Goal: Transaction & Acquisition: Purchase product/service

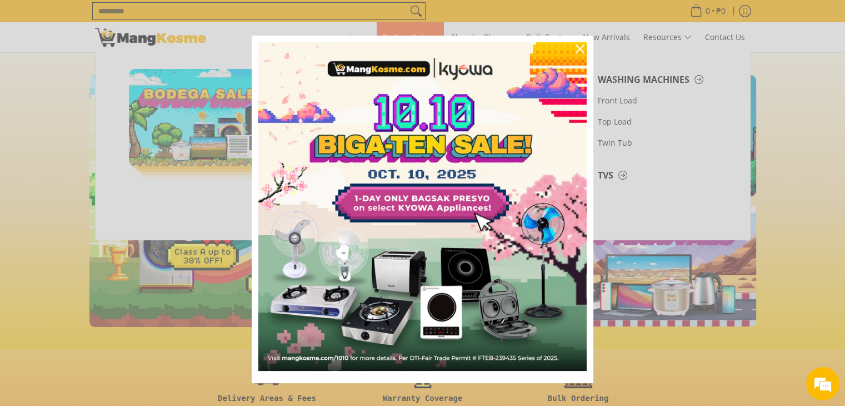
scroll to position [0, 442]
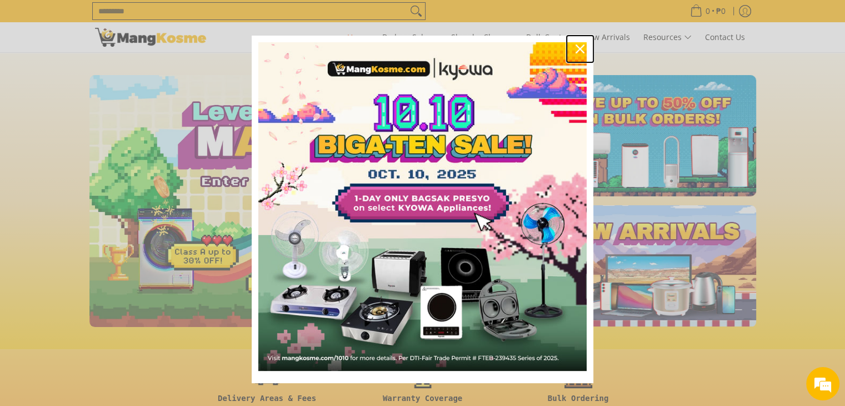
click at [577, 48] on icon "close icon" at bounding box center [580, 48] width 9 height 9
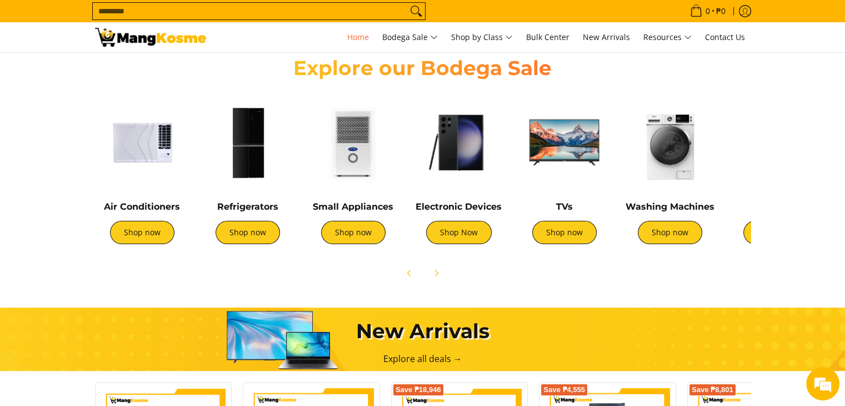
scroll to position [0, 884]
click at [449, 218] on div "Electronic Devices Shop Now" at bounding box center [459, 228] width 94 height 54
click at [458, 228] on link "Shop Now" at bounding box center [459, 232] width 66 height 23
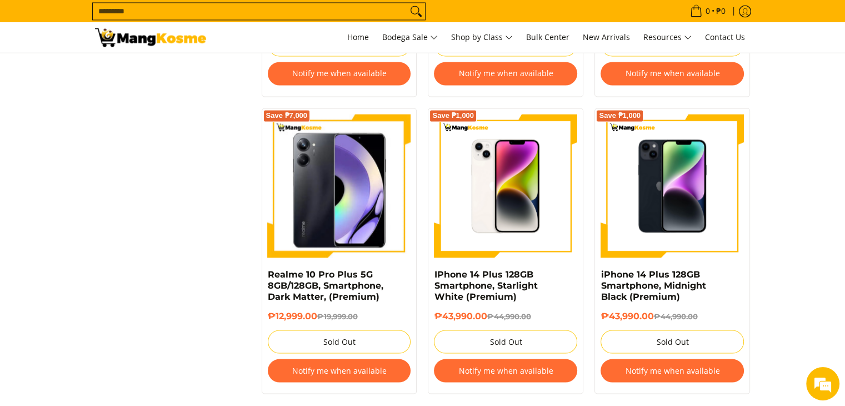
scroll to position [1927, 0]
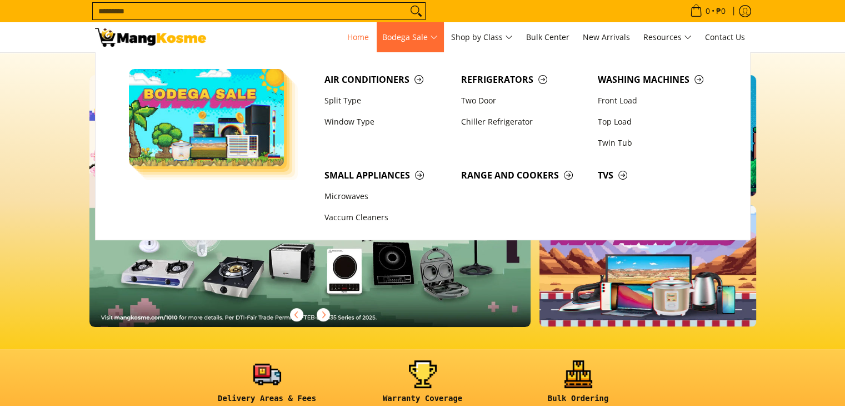
click at [432, 41] on span "Bodega Sale" at bounding box center [410, 38] width 56 height 14
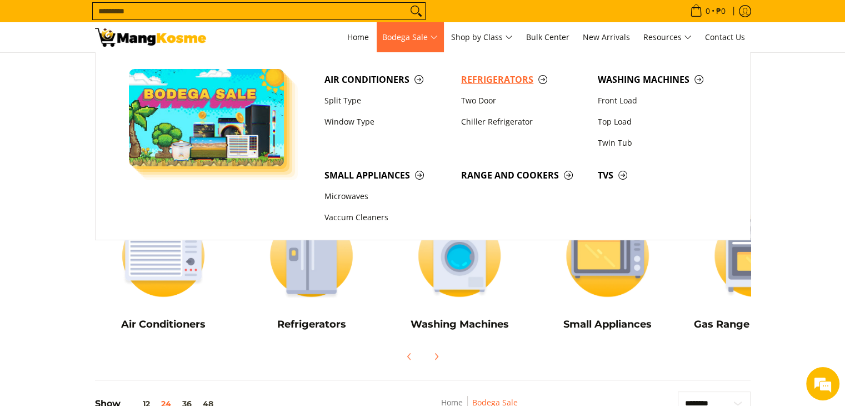
click at [475, 73] on span "Refrigerators" at bounding box center [524, 80] width 126 height 14
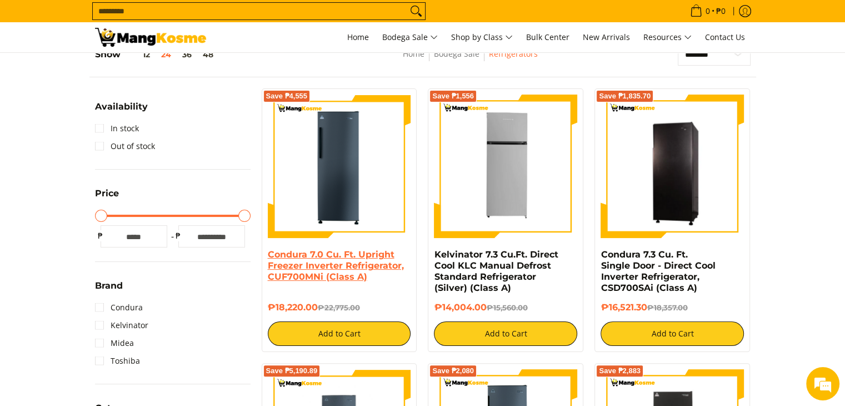
click at [298, 260] on link "Condura 7.0 Cu. Ft. Upright Freezer Inverter Refrigerator, CUF700MNi (Class A)" at bounding box center [336, 265] width 136 height 33
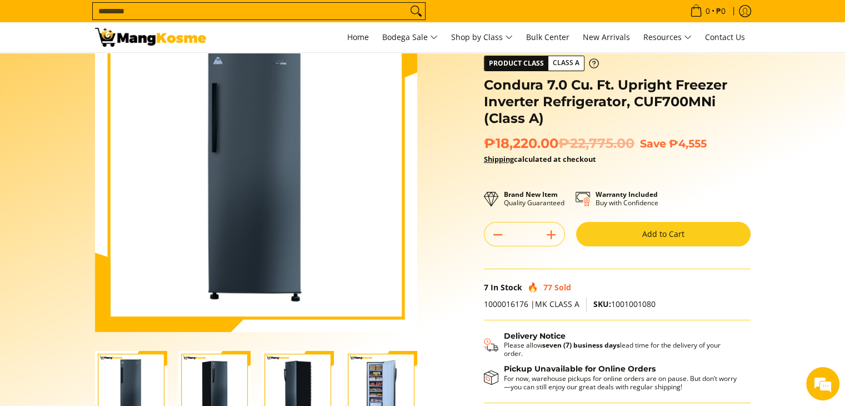
scroll to position [111, 0]
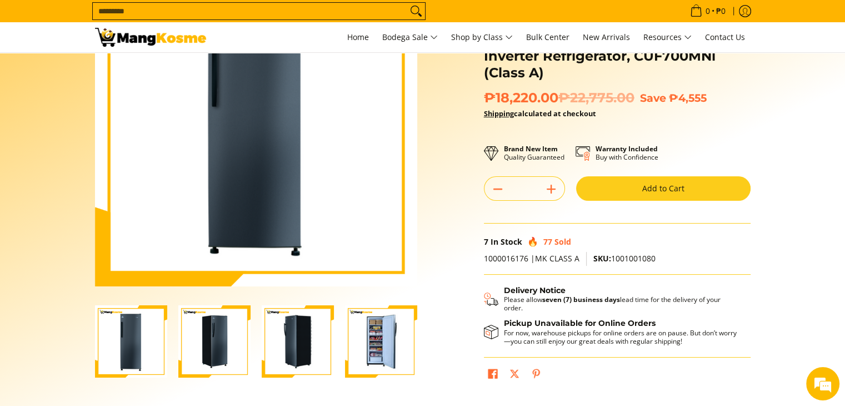
click at [243, 355] on img "Condura 7.0 Cu. Ft. Upright Freezer Inverter Refrigerator, CUF700MNi (Class A)-2" at bounding box center [214, 341] width 72 height 72
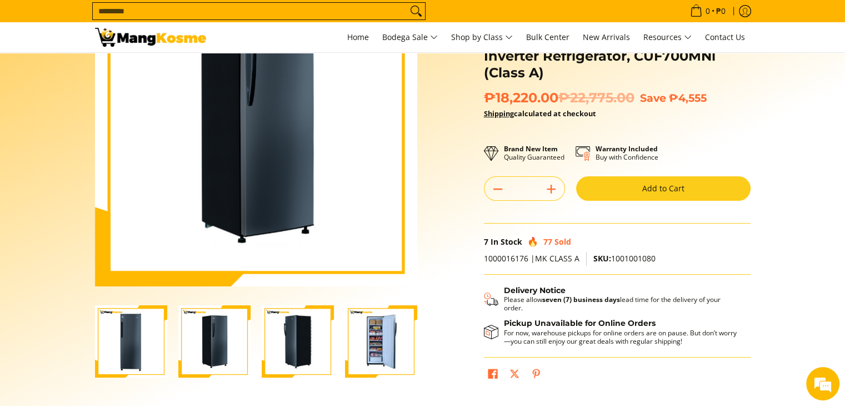
click at [285, 351] on img "Condura 7.0 Cu. Ft. Upright Freezer Inverter Refrigerator, CUF700MNi (Class A)-3" at bounding box center [298, 341] width 72 height 72
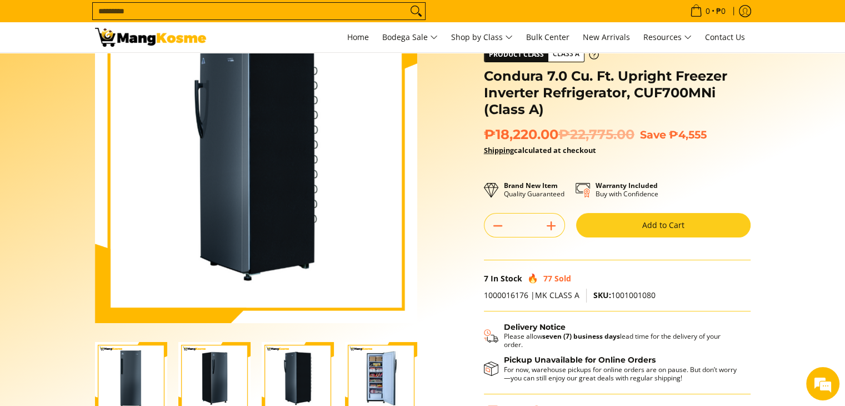
scroll to position [56, 0]
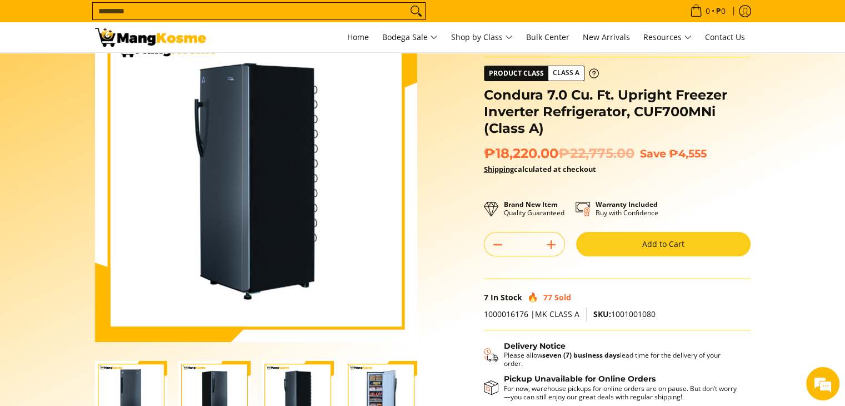
click at [350, 373] on img "Condura 7.0 Cu. Ft. Upright Freezer Inverter Refrigerator, CUF700MNi (Class A)-4" at bounding box center [381, 397] width 72 height 72
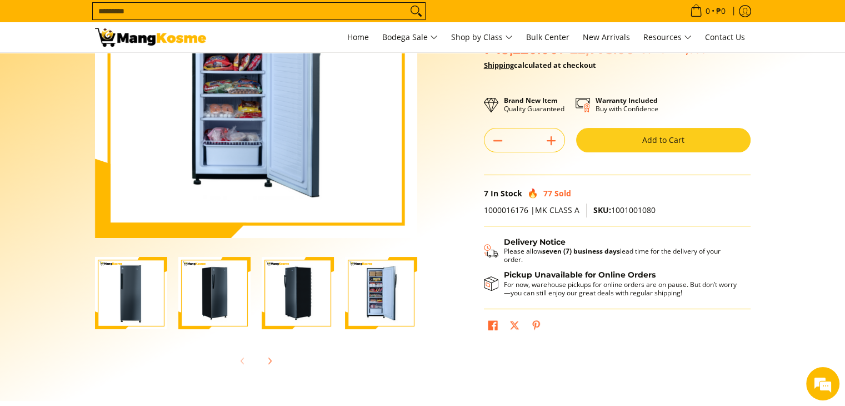
scroll to position [167, 0]
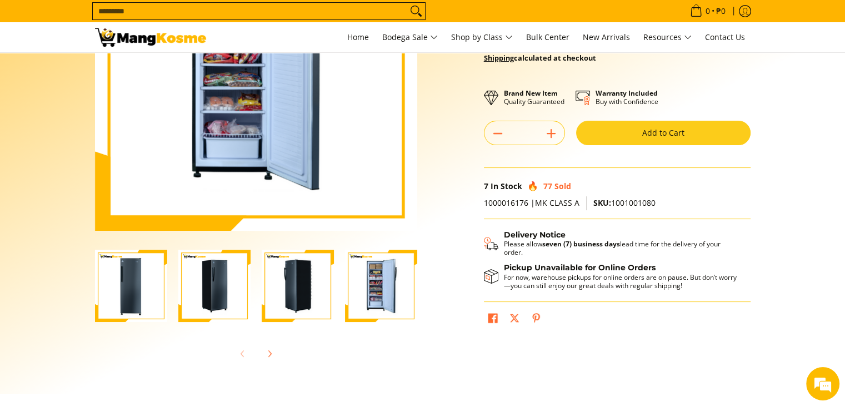
click at [612, 138] on button "Add to Cart" at bounding box center [663, 133] width 175 height 24
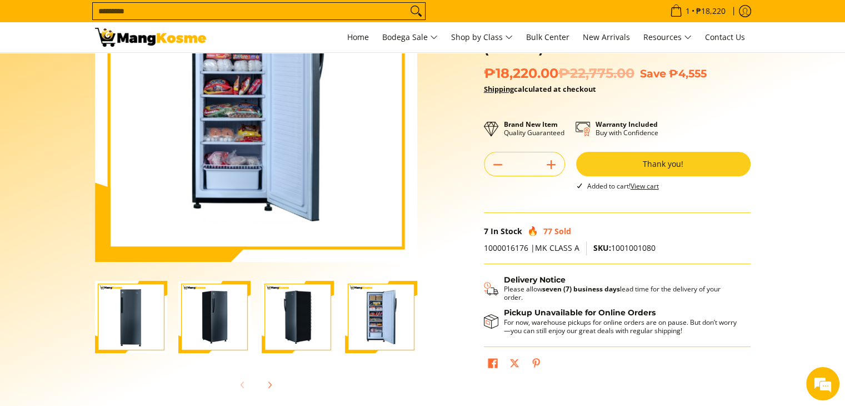
scroll to position [190, 0]
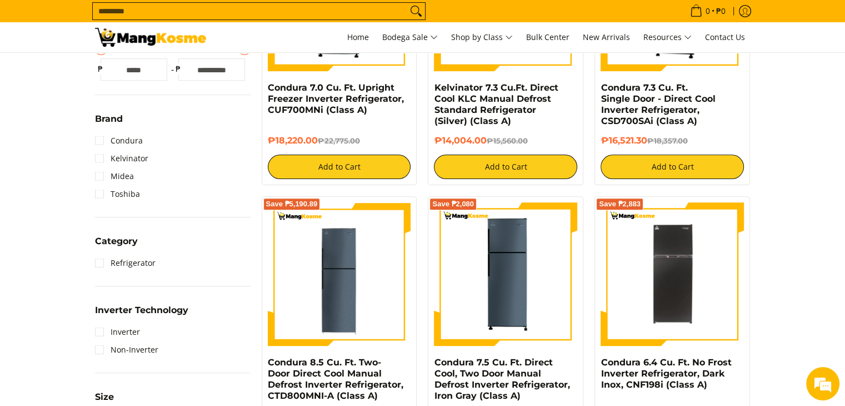
scroll to position [167, 0]
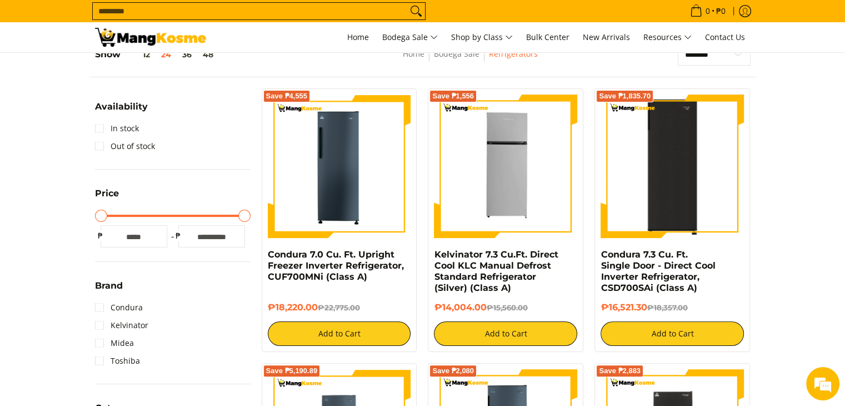
click at [695, 202] on img at bounding box center [672, 165] width 143 height 143
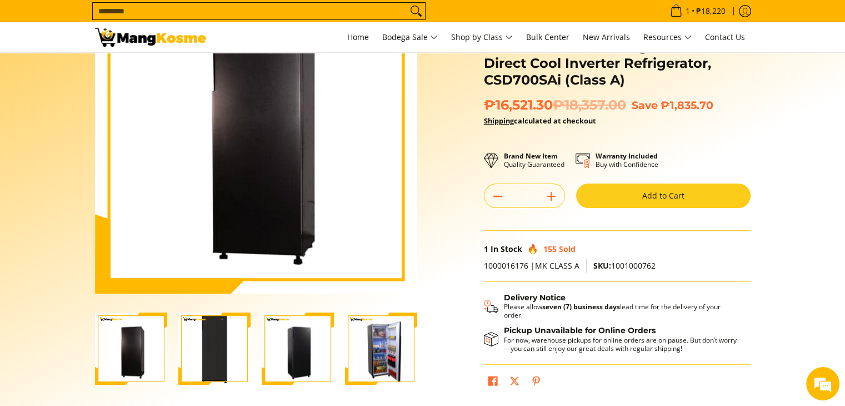
scroll to position [111, 0]
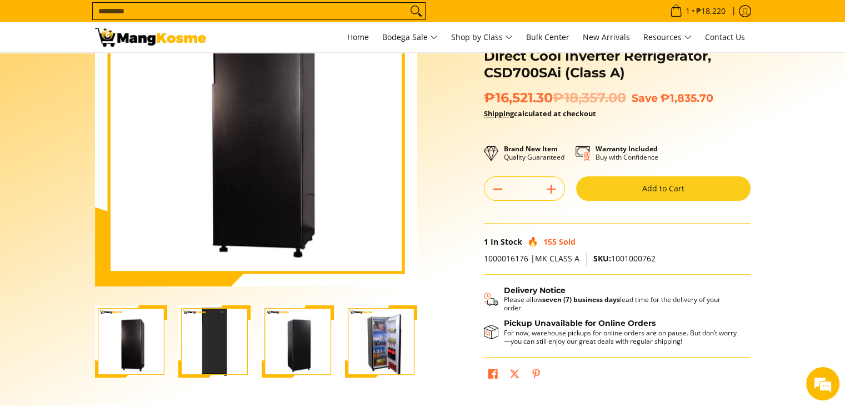
click at [401, 333] on img "Condura 7.3 Cu. Ft. Single Door - Direct Cool Inverter Refrigerator, CSD700SAi …" at bounding box center [381, 341] width 72 height 71
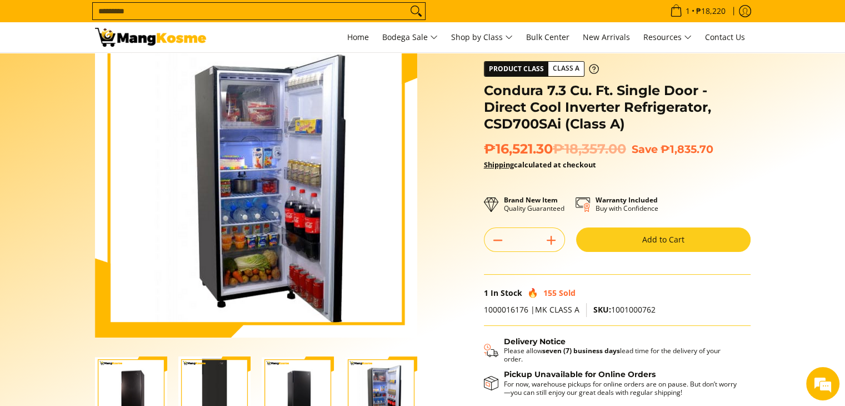
scroll to position [0, 0]
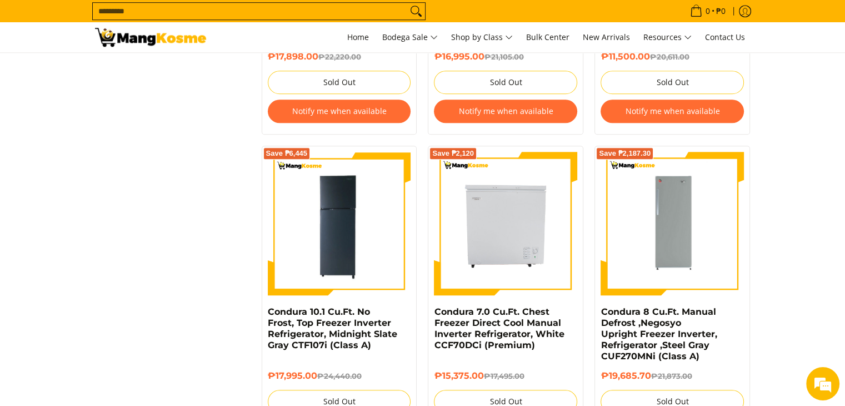
scroll to position [1000, 0]
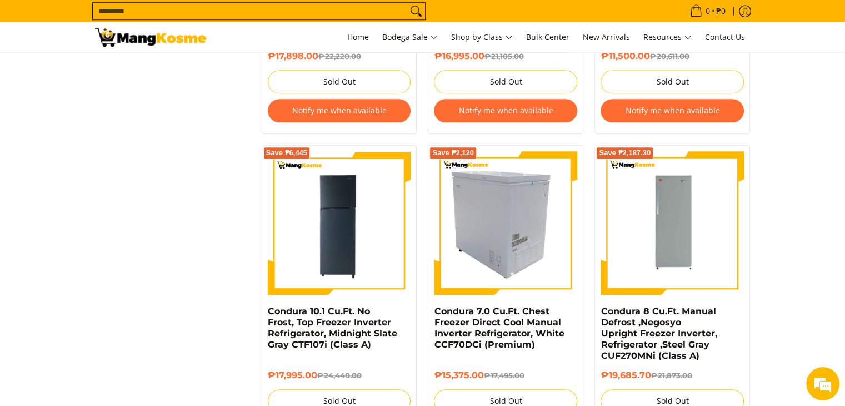
click at [551, 262] on img at bounding box center [505, 222] width 143 height 143
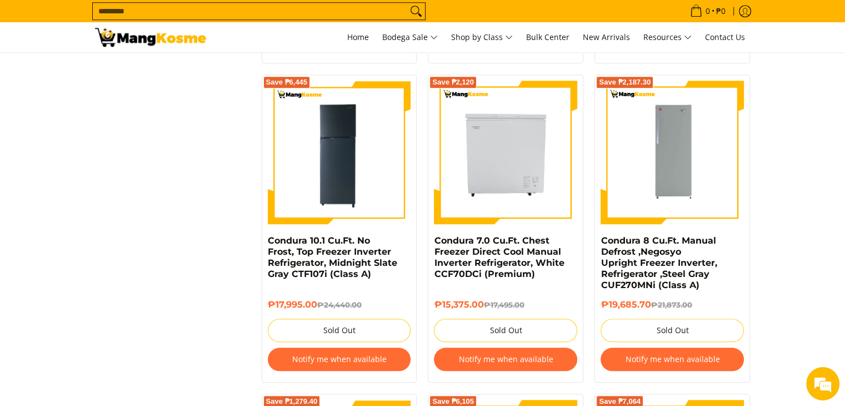
scroll to position [1090, 0]
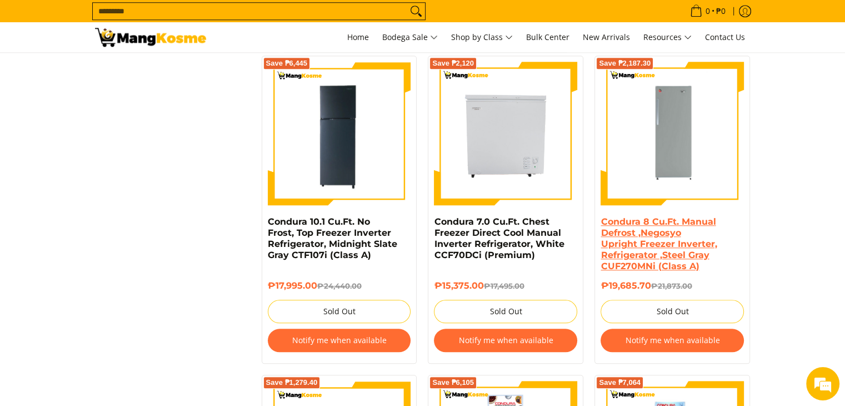
click at [641, 270] on link "Condura 8 Cu.Ft. Manual Defrost ,Negosyo Upright Freezer Inverter, Refrigerator…" at bounding box center [659, 243] width 116 height 55
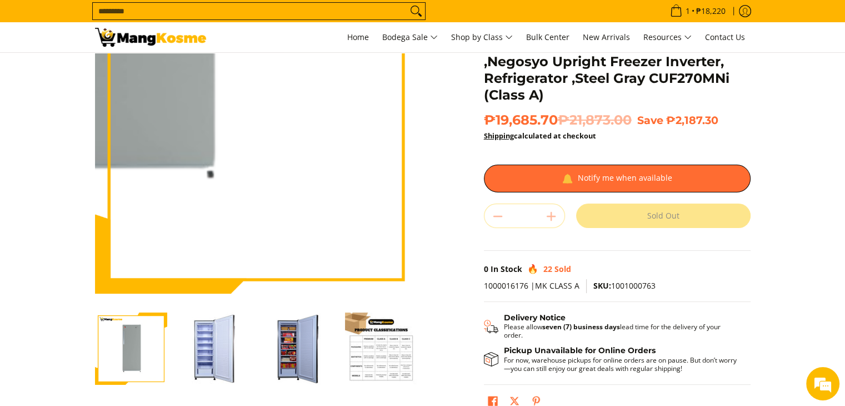
scroll to position [111, 0]
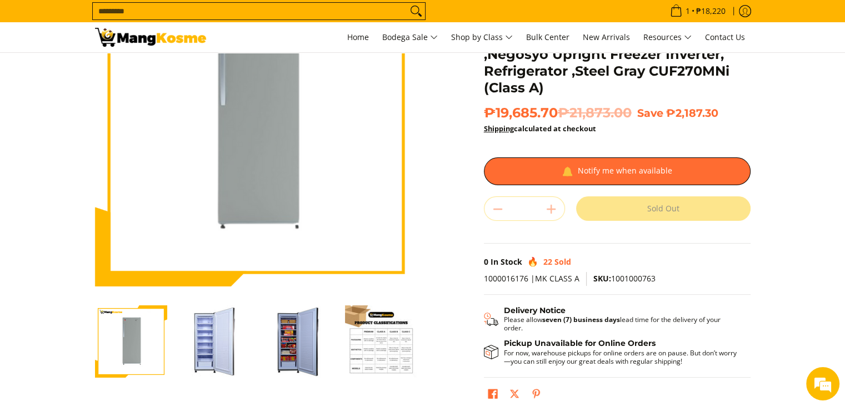
click at [214, 345] on img "condura-negosyo-8-cubic-feet-upright-inverter-freezer-manual-defrost-steel-gray…" at bounding box center [214, 341] width 72 height 72
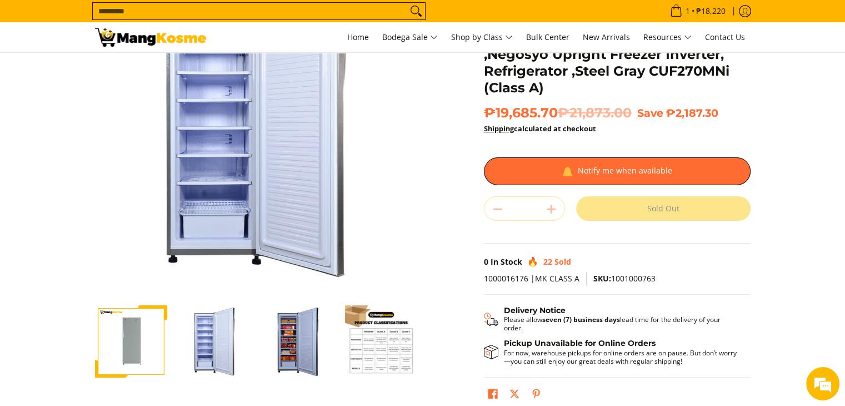
click at [277, 330] on img "condura-negosyo-8-cubic-feet-upright-inverter-freezer-manual-defrost-steel-gray…" at bounding box center [298, 341] width 72 height 72
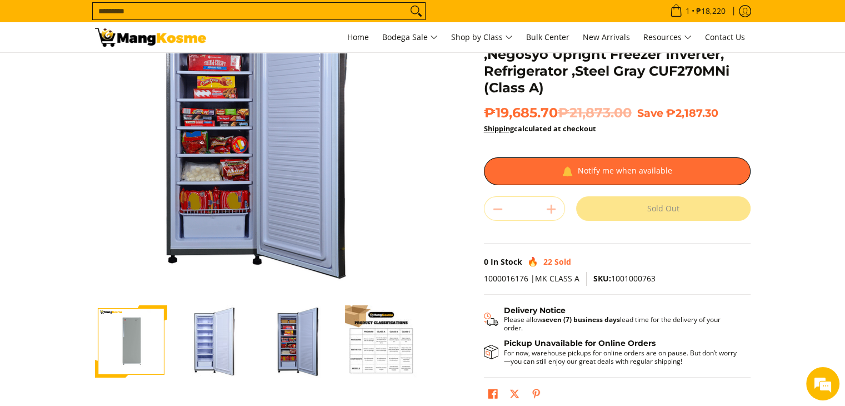
scroll to position [0, 0]
click at [371, 330] on img "Condura 8 Cu.Ft. Manual Defrost ,Negosyo Upright Freezer Inverter, Refrigerator…" at bounding box center [381, 341] width 72 height 72
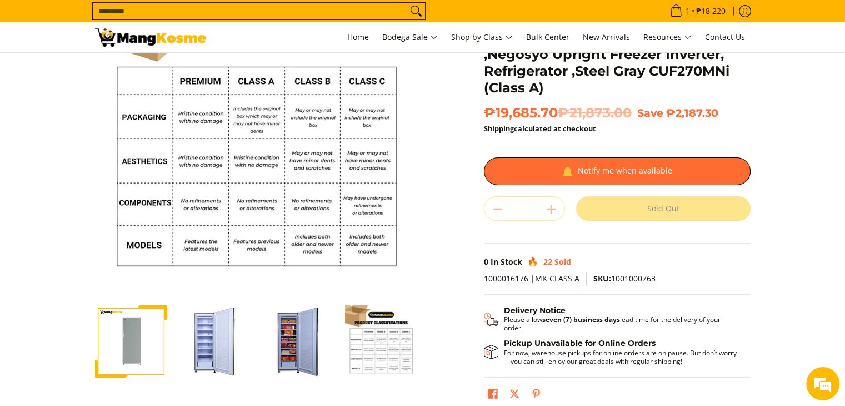
click at [323, 362] on img "condura-negosyo-8-cubic-feet-upright-inverter-freezer-manual-defrost-steel-gray…" at bounding box center [298, 341] width 72 height 72
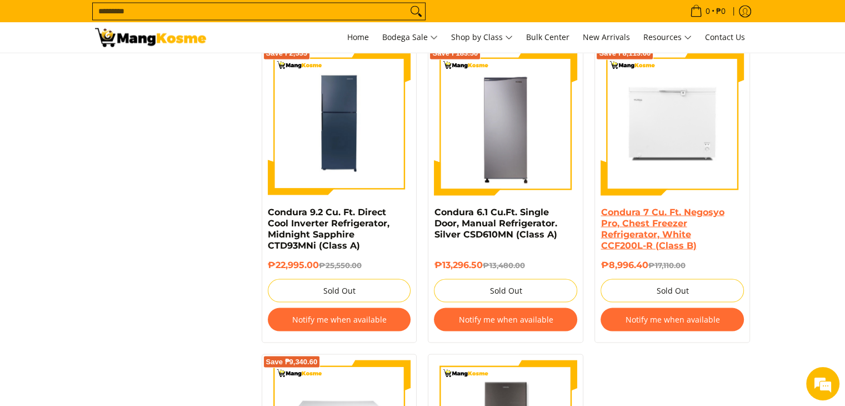
click at [657, 233] on link "Condura 7 Cu. Ft. Negosyo Pro, Chest Freezer Refrigerator, White CCF200L-R (Cla…" at bounding box center [662, 228] width 123 height 44
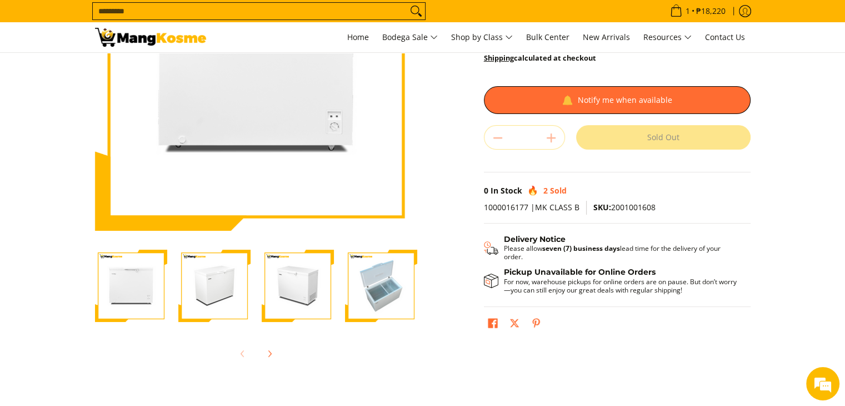
scroll to position [222, 0]
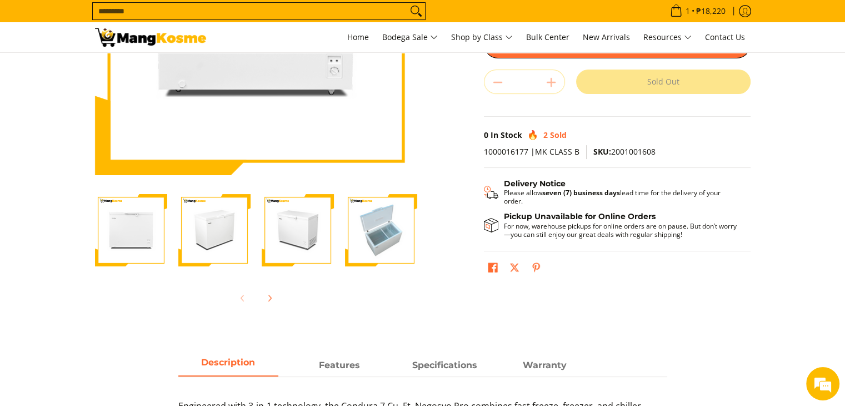
click at [356, 216] on img "Condura 7 Cu. Ft. Negosyo Pro, Chest Freezer Refrigerator, White CCF200L-R (Cla…" at bounding box center [381, 230] width 72 height 72
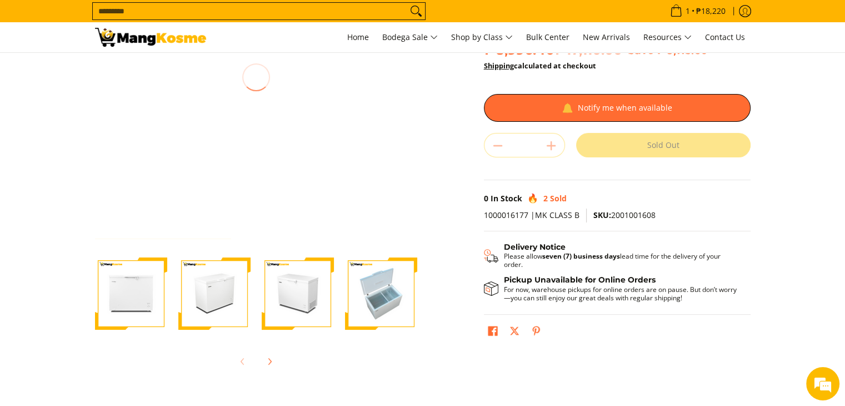
scroll to position [111, 0]
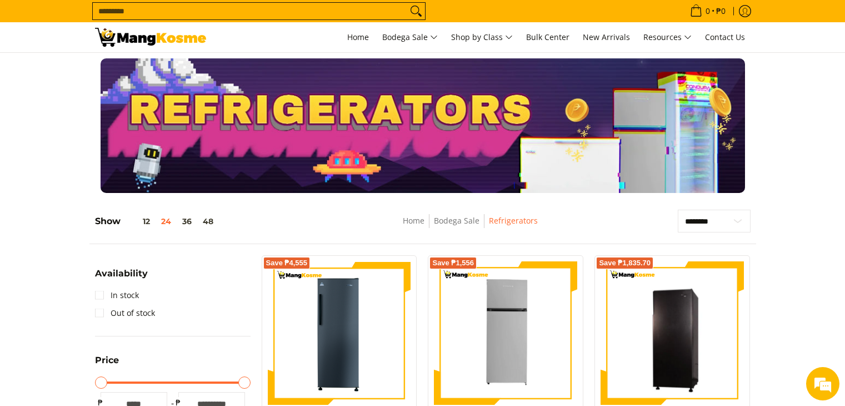
scroll to position [2031, 0]
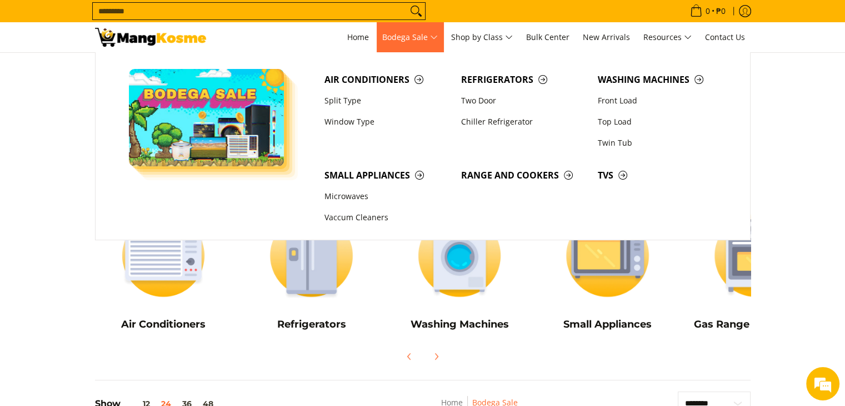
click at [417, 34] on span "Bodega Sale" at bounding box center [410, 38] width 56 height 14
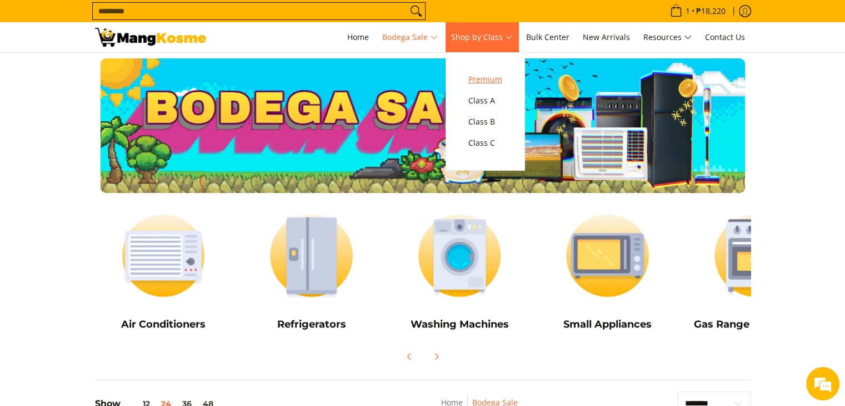
click at [478, 71] on link "Premium" at bounding box center [485, 79] width 45 height 21
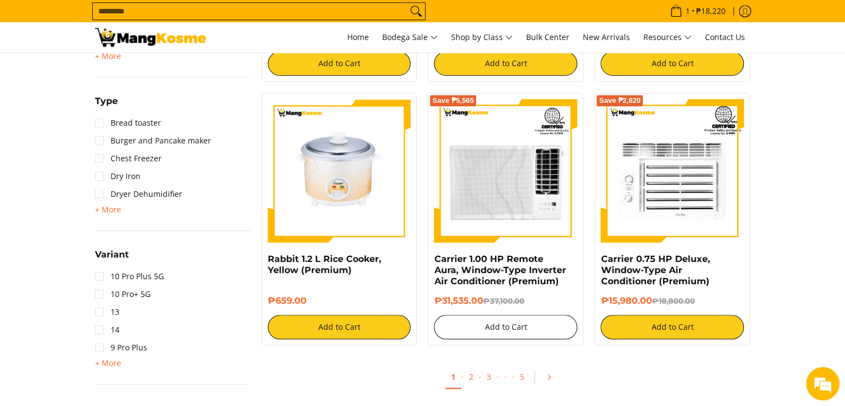
scroll to position [1223, 0]
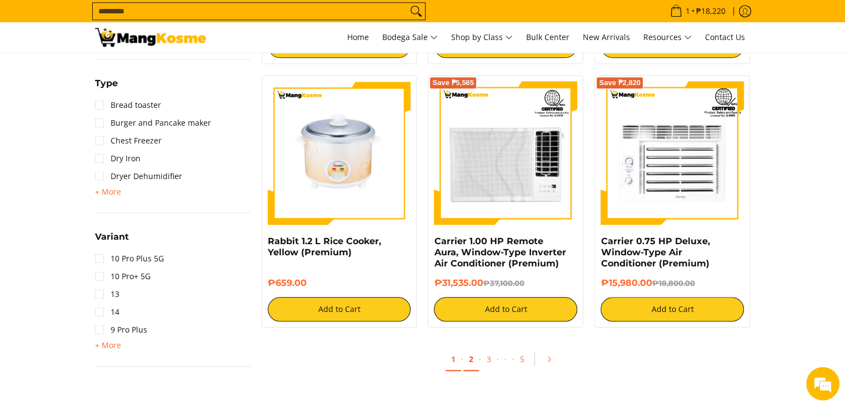
click at [476, 363] on link "2" at bounding box center [471, 359] width 16 height 23
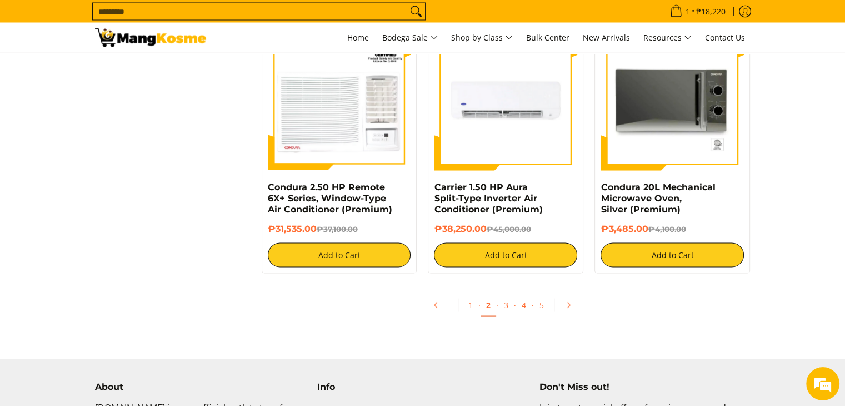
scroll to position [2167, 0]
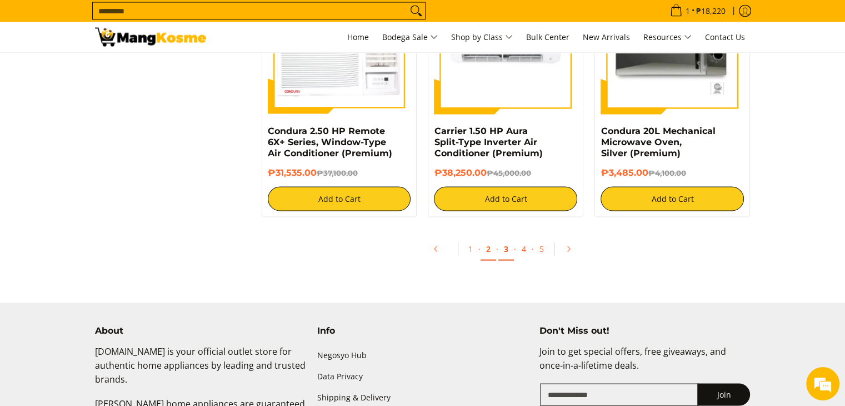
click at [501, 257] on link "3" at bounding box center [506, 249] width 16 height 23
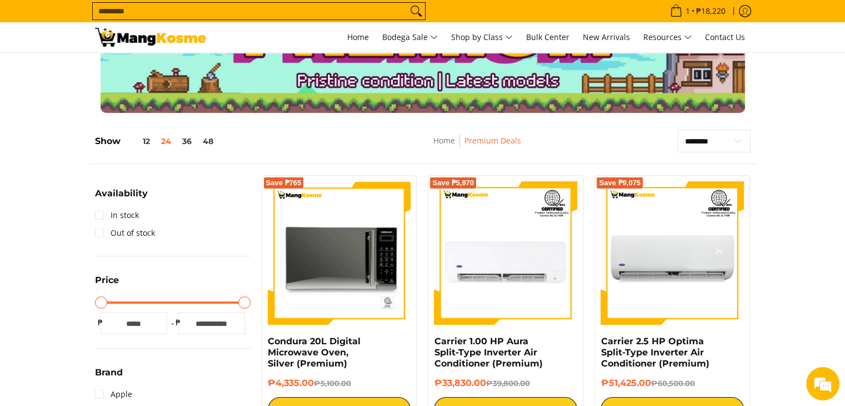
scroll to position [56, 0]
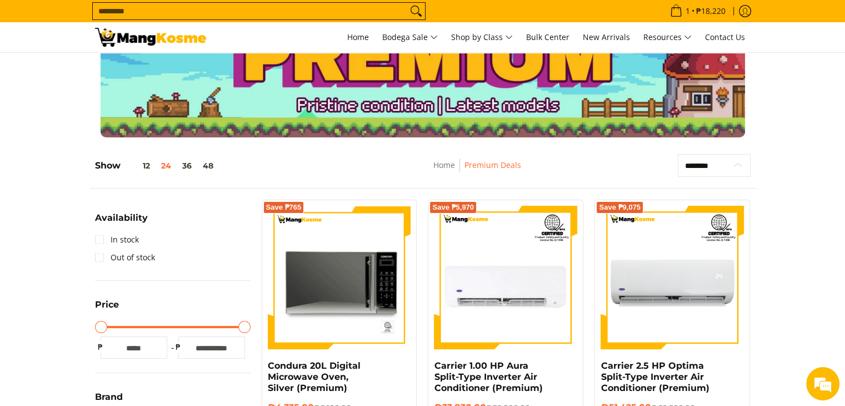
click at [702, 171] on select "**********" at bounding box center [714, 165] width 73 height 23
click at [704, 163] on select "**********" at bounding box center [714, 165] width 73 height 23
click at [705, 164] on select "**********" at bounding box center [714, 165] width 73 height 23
click at [678, 154] on select "**********" at bounding box center [714, 165] width 73 height 23
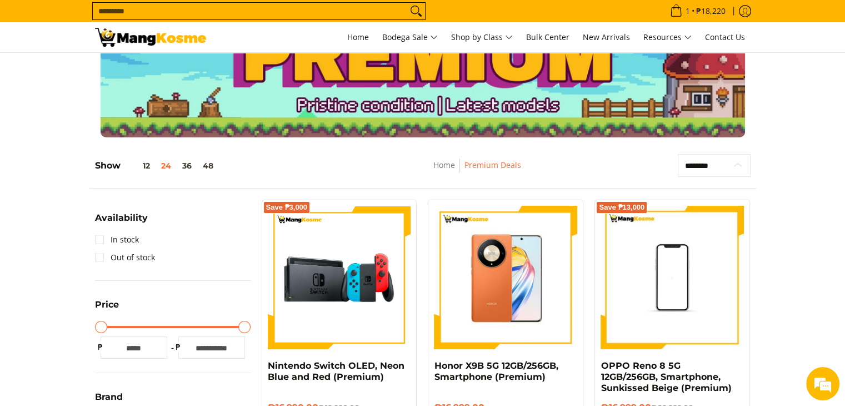
scroll to position [156, 0]
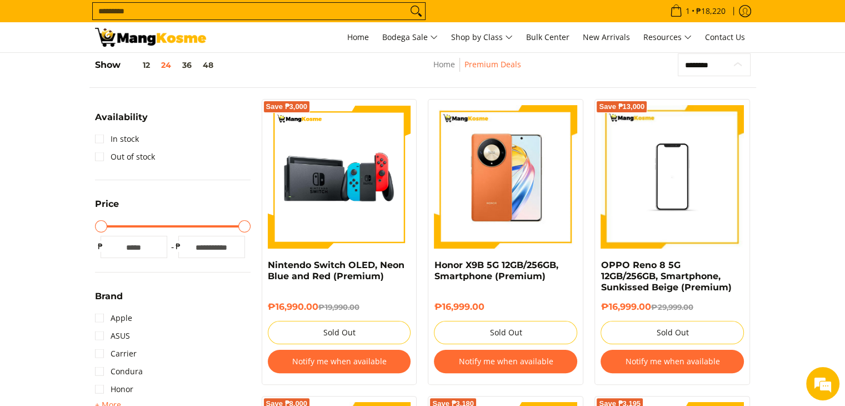
click at [739, 67] on select "**********" at bounding box center [714, 64] width 73 height 23
click at [678, 53] on select "**********" at bounding box center [714, 64] width 73 height 23
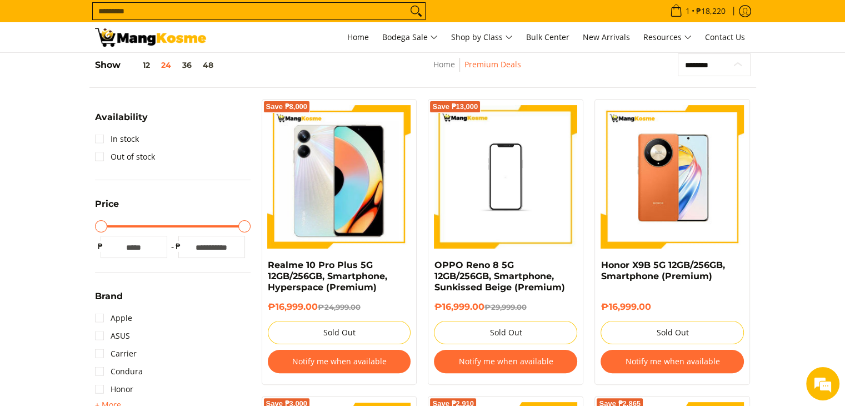
click at [725, 65] on select "**********" at bounding box center [714, 64] width 73 height 23
click at [678, 53] on select "**********" at bounding box center [714, 64] width 73 height 23
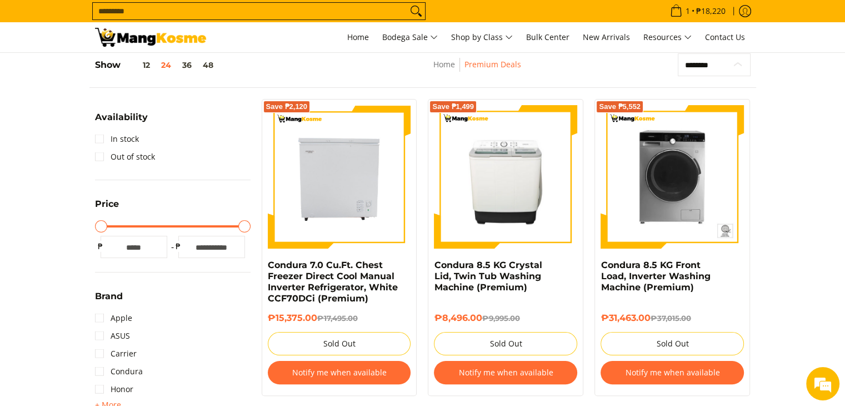
click at [711, 73] on select "**********" at bounding box center [714, 64] width 73 height 23
select select "**********"
click at [678, 53] on select "**********" at bounding box center [714, 64] width 73 height 23
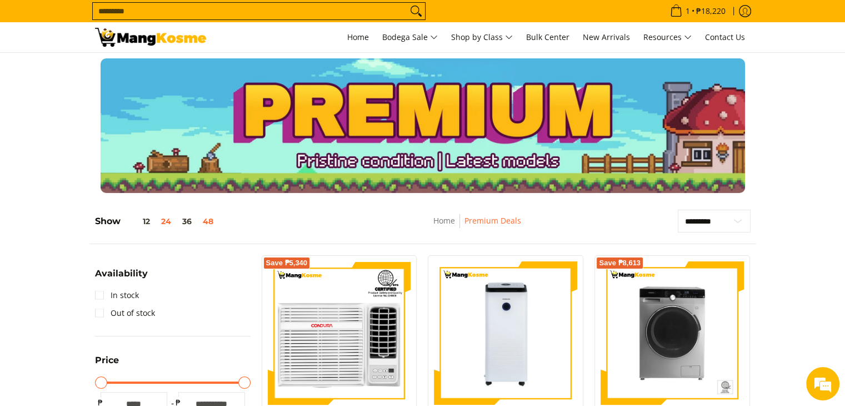
click at [209, 222] on button "48" at bounding box center [208, 221] width 22 height 9
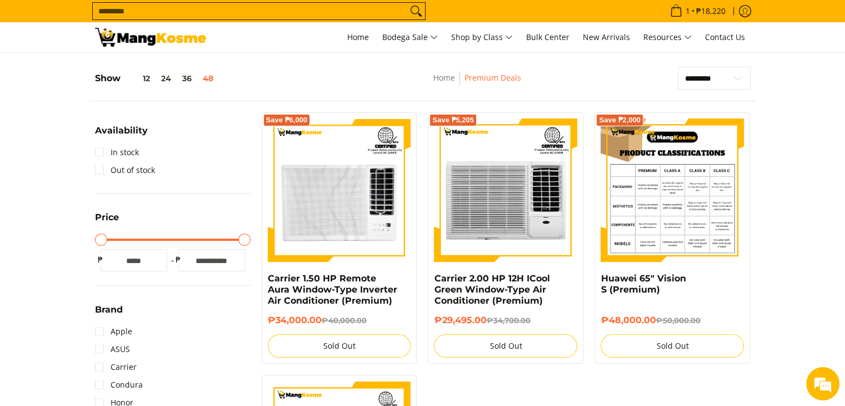
scroll to position [156, 0]
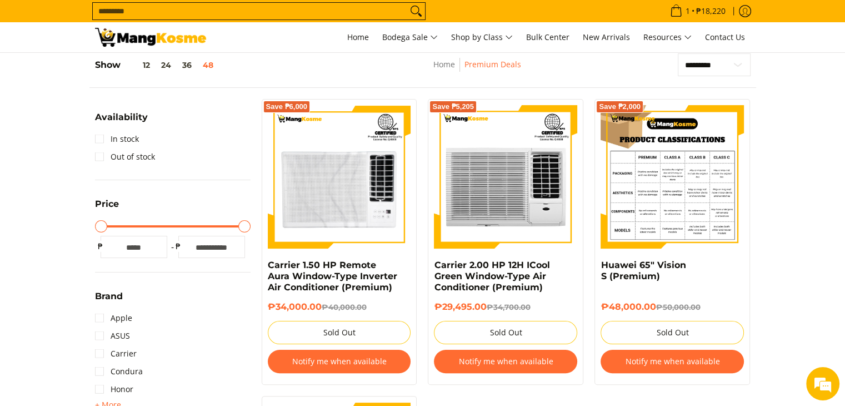
click at [714, 164] on img at bounding box center [672, 176] width 143 height 143
click at [712, 166] on img at bounding box center [672, 176] width 143 height 143
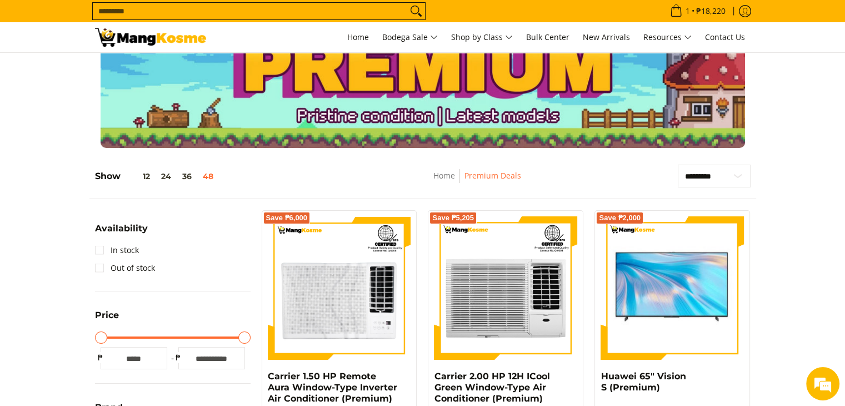
select select "**********"
click at [678, 164] on select "**********" at bounding box center [714, 175] width 73 height 23
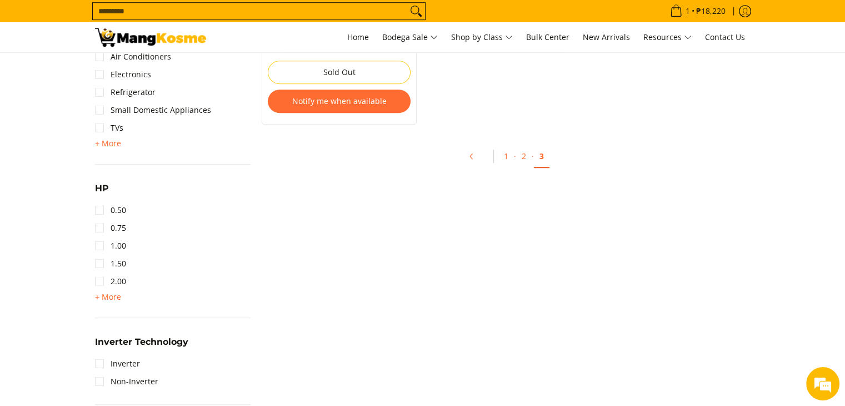
scroll to position [642, 0]
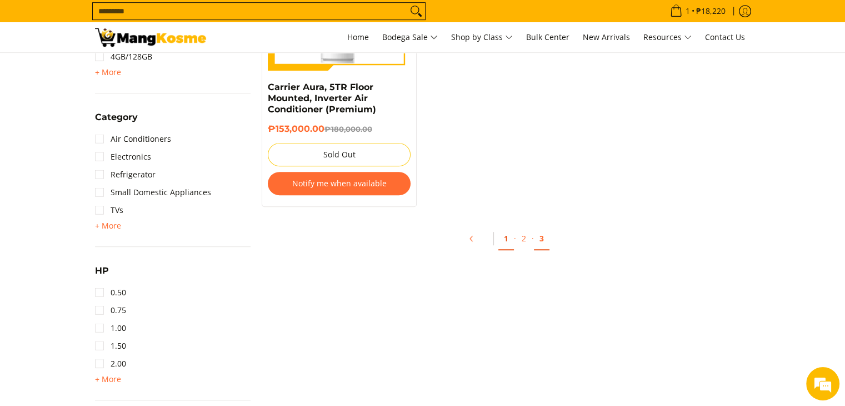
click at [500, 227] on link "1" at bounding box center [506, 238] width 16 height 23
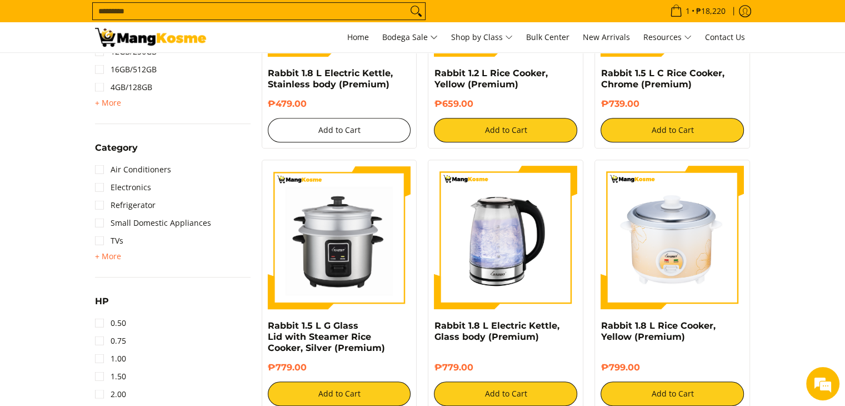
scroll to position [556, 0]
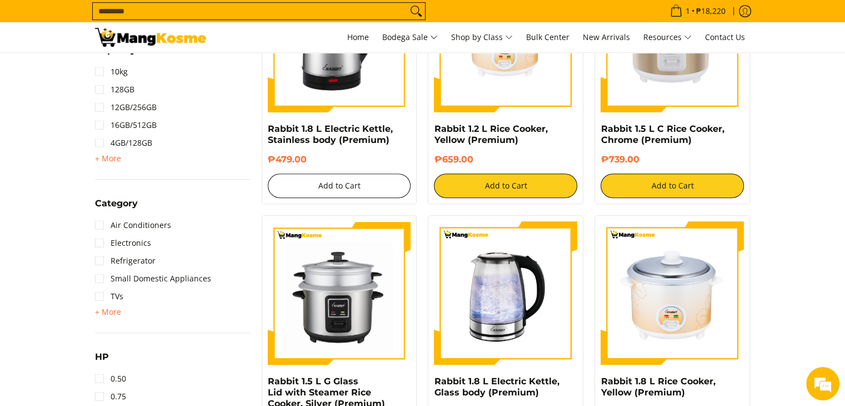
click at [345, 187] on button "Add to Cart" at bounding box center [339, 185] width 143 height 24
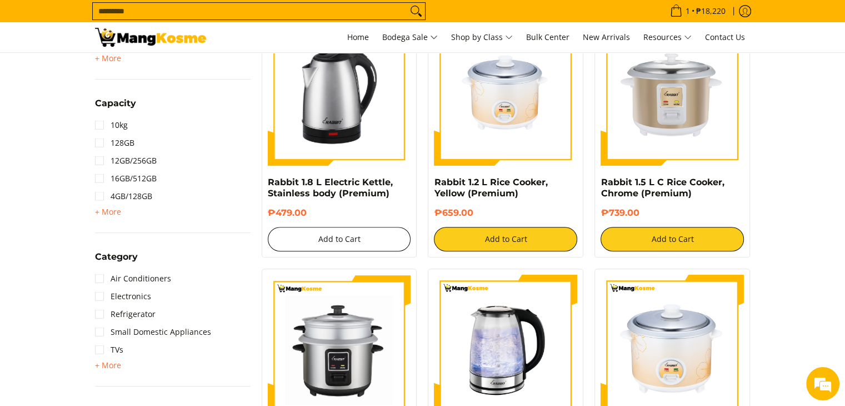
scroll to position [445, 0]
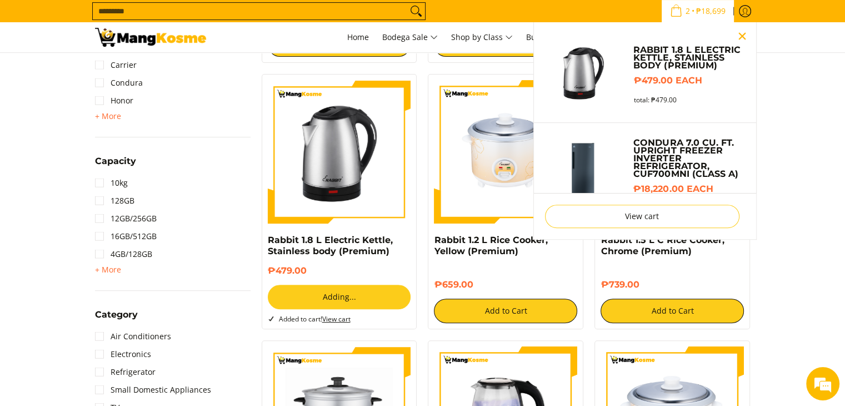
click at [734, 36] on button "Close pop up" at bounding box center [742, 36] width 17 height 17
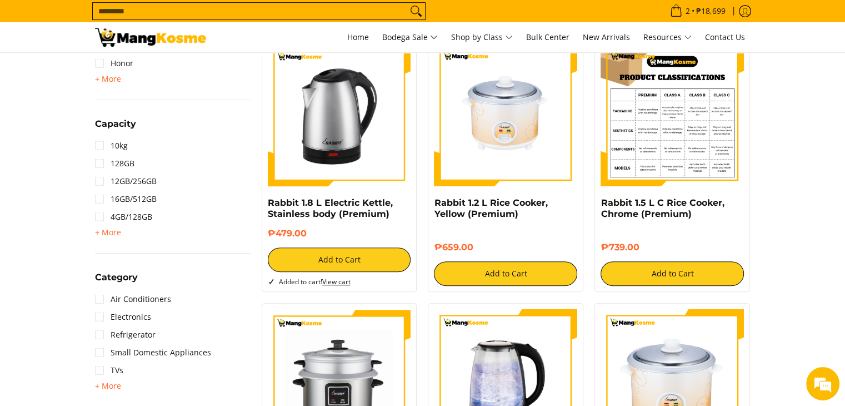
scroll to position [500, 0]
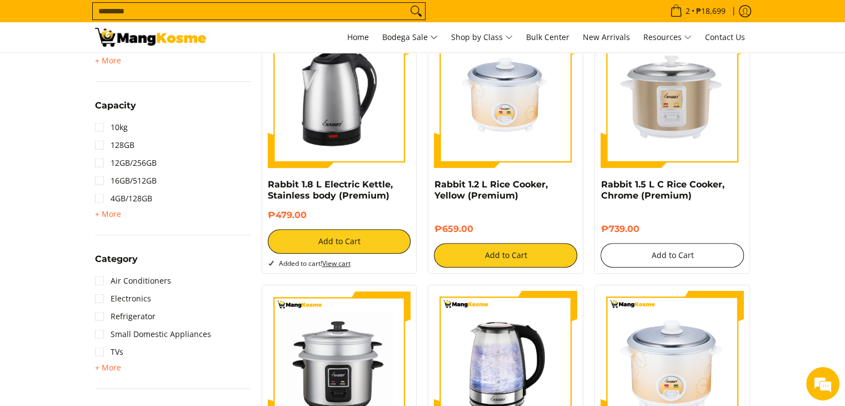
click at [687, 263] on button "Add to Cart" at bounding box center [672, 255] width 143 height 24
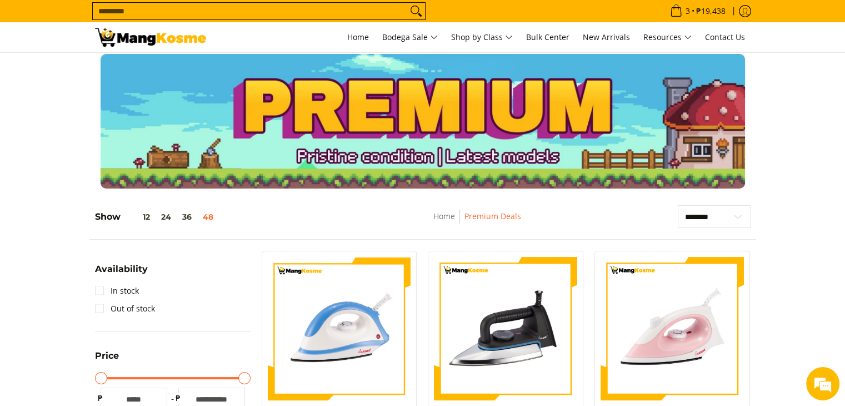
scroll to position [0, 0]
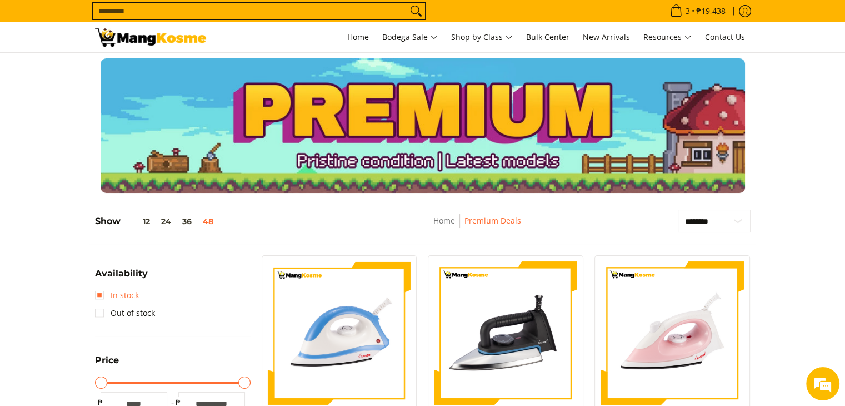
click at [116, 294] on link "In stock" at bounding box center [117, 295] width 44 height 18
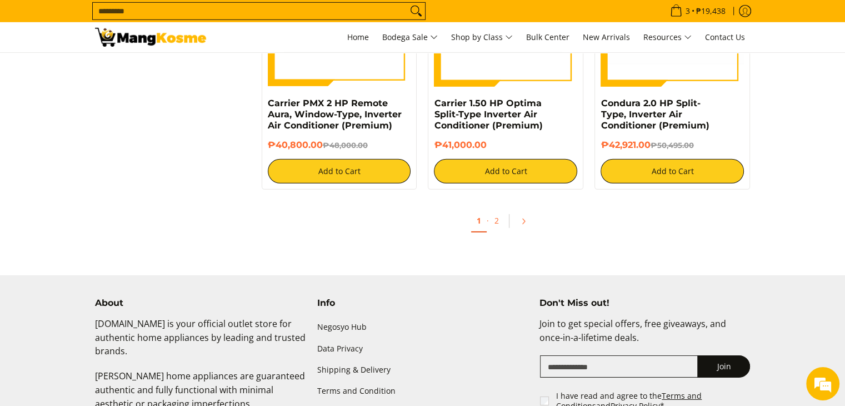
scroll to position [3434, 0]
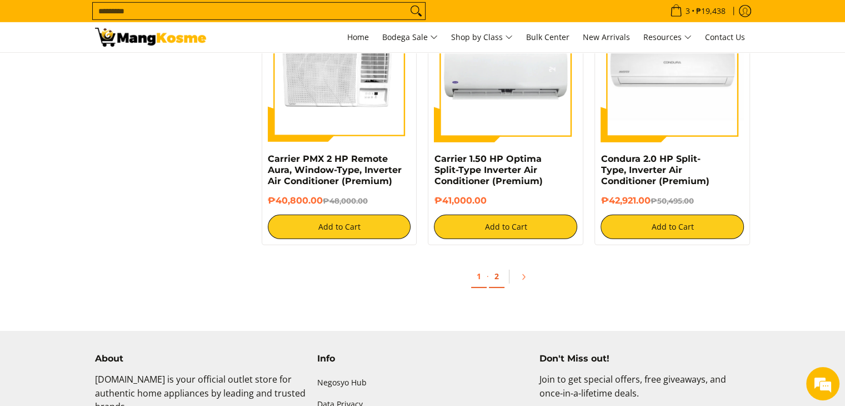
click at [495, 278] on link "2" at bounding box center [497, 276] width 16 height 23
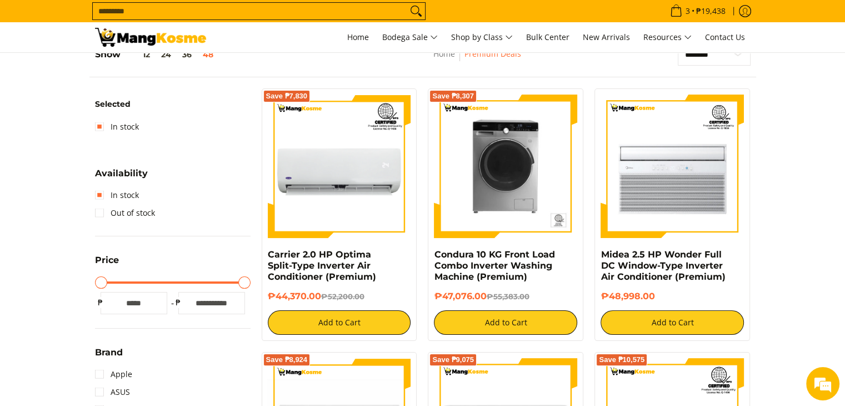
scroll to position [667, 0]
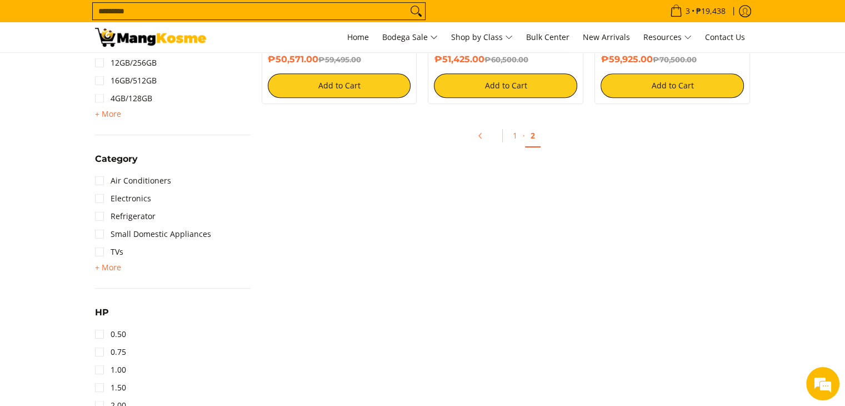
click at [187, 43] on img at bounding box center [150, 37] width 111 height 19
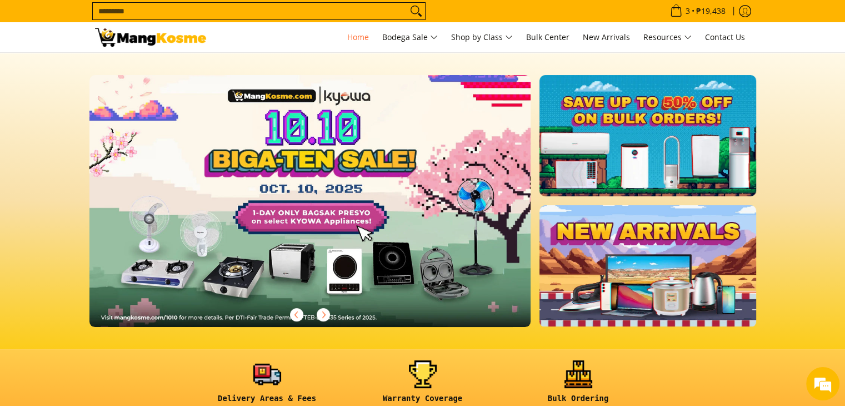
click at [612, 123] on link at bounding box center [648, 135] width 216 height 121
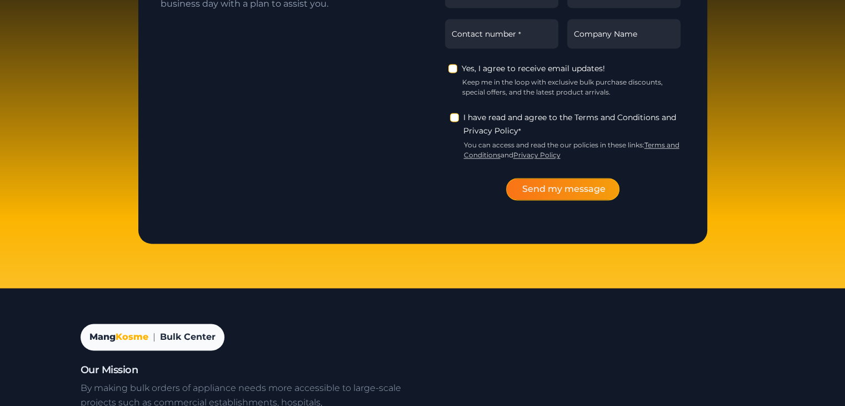
scroll to position [1648, 0]
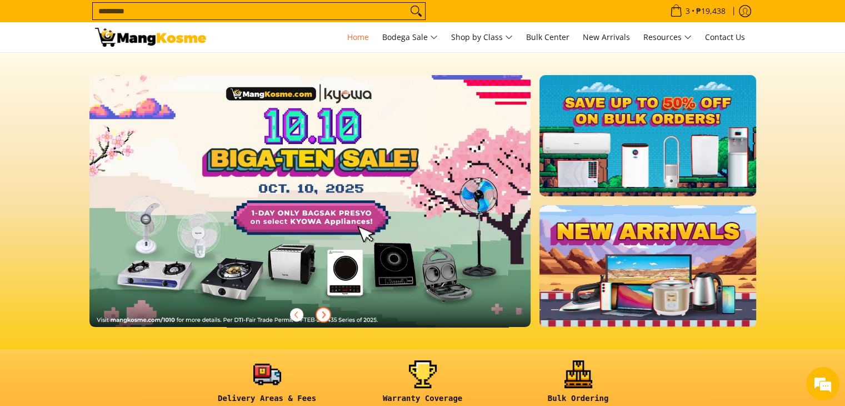
click at [325, 316] on icon "Next" at bounding box center [323, 314] width 9 height 9
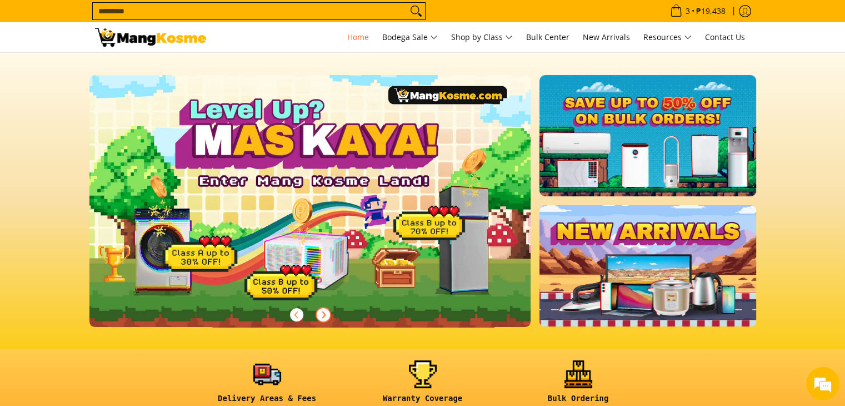
scroll to position [0, 442]
click at [325, 316] on icon "Next" at bounding box center [323, 314] width 9 height 9
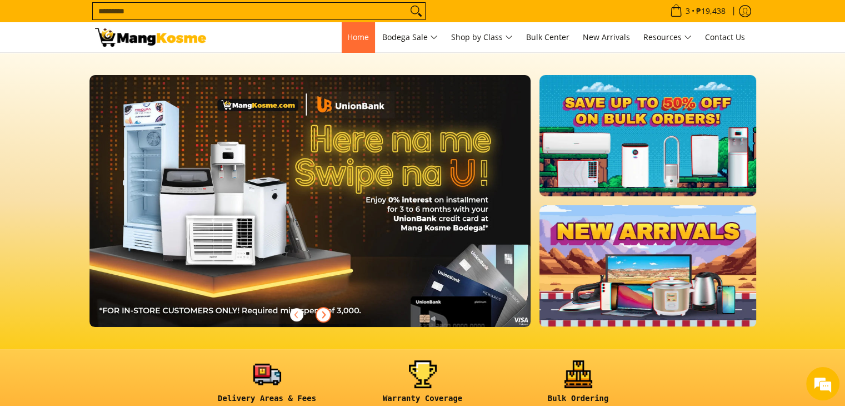
scroll to position [0, 0]
click at [358, 39] on span "Home" at bounding box center [358, 37] width 22 height 11
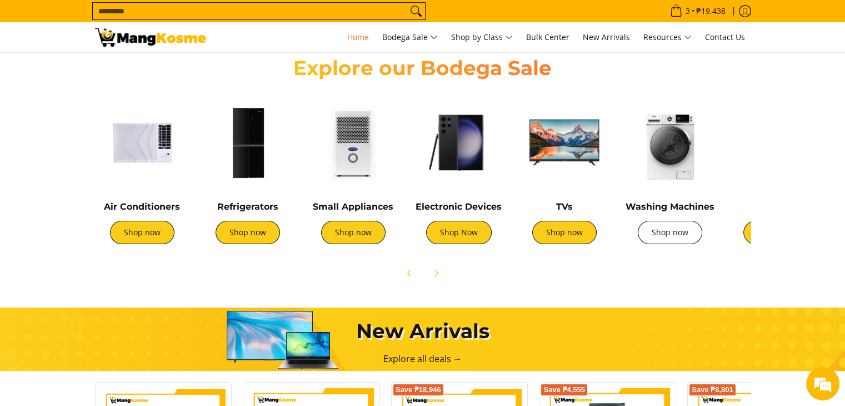
scroll to position [0, 442]
click at [472, 231] on link "Shop Now" at bounding box center [459, 232] width 66 height 23
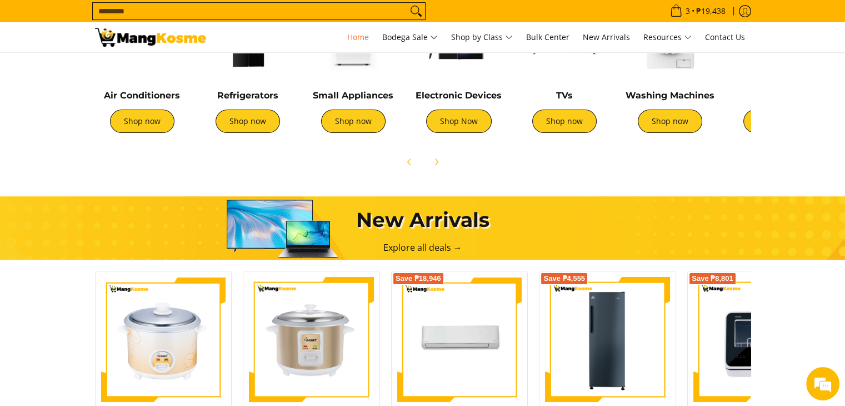
scroll to position [445, 0]
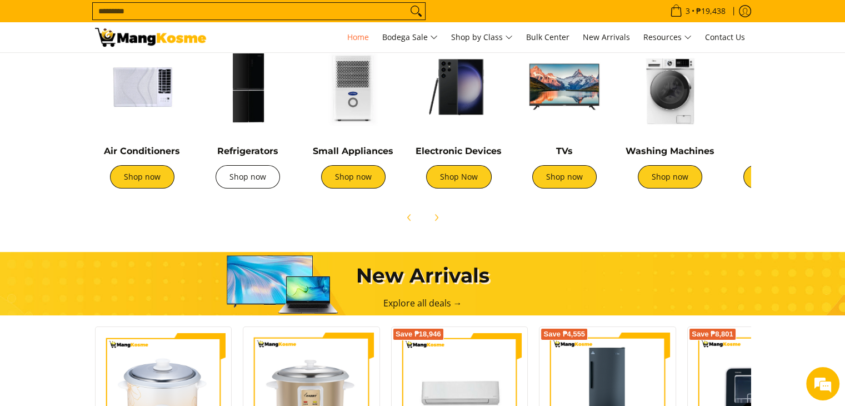
click at [268, 167] on link "Shop now" at bounding box center [248, 176] width 64 height 23
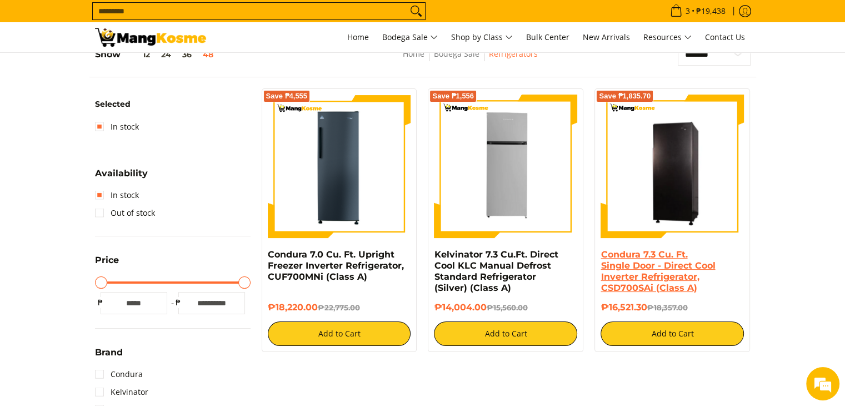
click at [620, 276] on link "Condura 7.3 Cu. Ft. Single Door - Direct Cool Inverter Refrigerator, CSD700SAi …" at bounding box center [658, 271] width 114 height 44
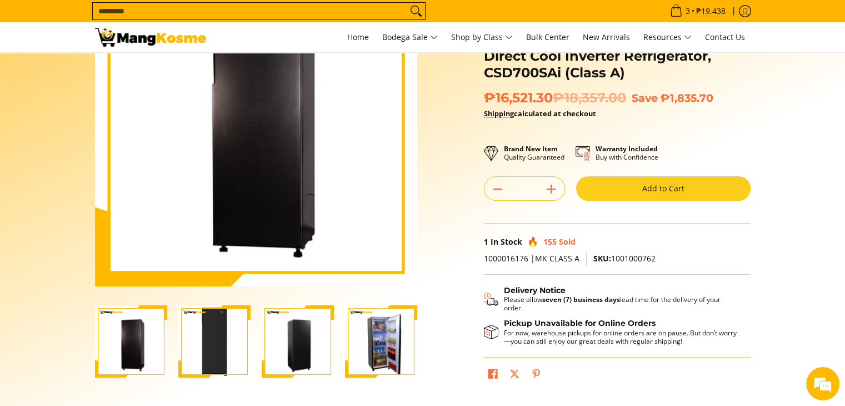
click at [367, 332] on img "Condura 7.3 Cu. Ft. Single Door - Direct Cool Inverter Refrigerator, CSD700SAi …" at bounding box center [381, 341] width 72 height 71
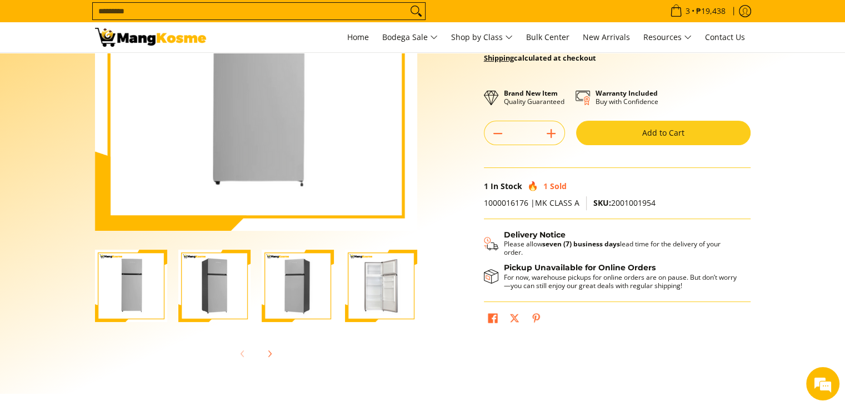
click at [220, 268] on img "Kelvinator 7.3 Cu.Ft. Direct Cool KLC Manual Defrost Standard Refrigerator (Sil…" at bounding box center [214, 286] width 72 height 72
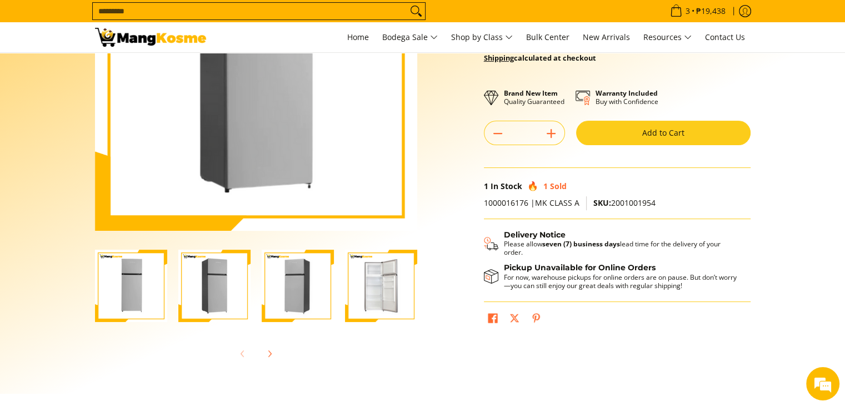
click at [298, 279] on img "Kelvinator 7.3 Cu.Ft. Direct Cool KLC Manual Defrost Standard Refrigerator (Sil…" at bounding box center [298, 286] width 72 height 72
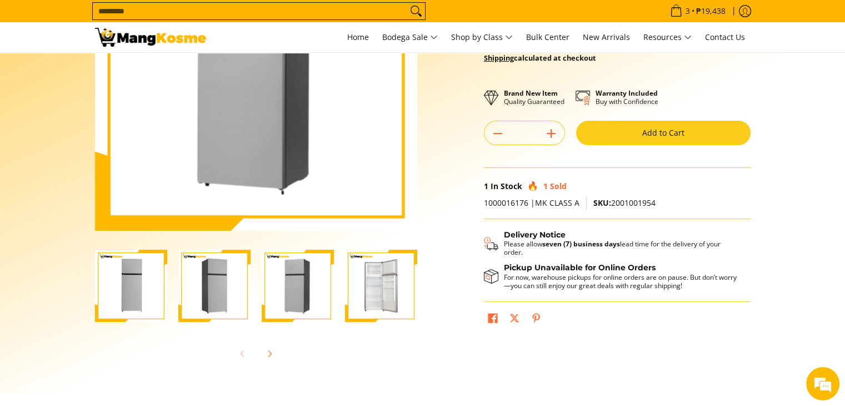
click at [391, 283] on img "Kelvinator 7.3 Cu.Ft. Direct Cool KLC Manual Defrost Standard Refrigerator (Sil…" at bounding box center [381, 286] width 72 height 72
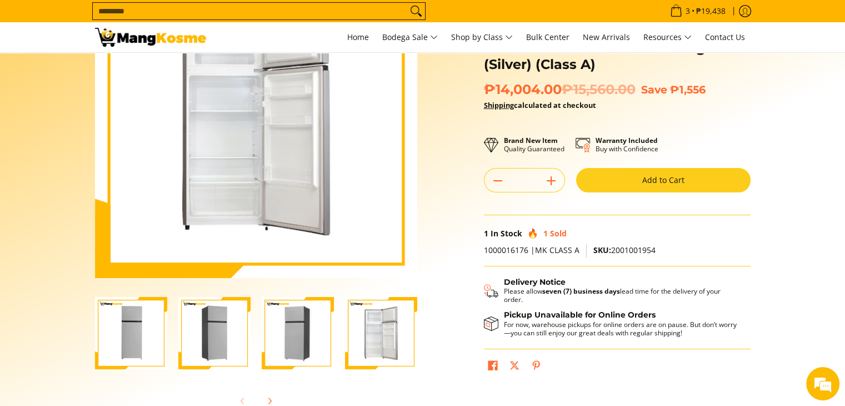
scroll to position [56, 0]
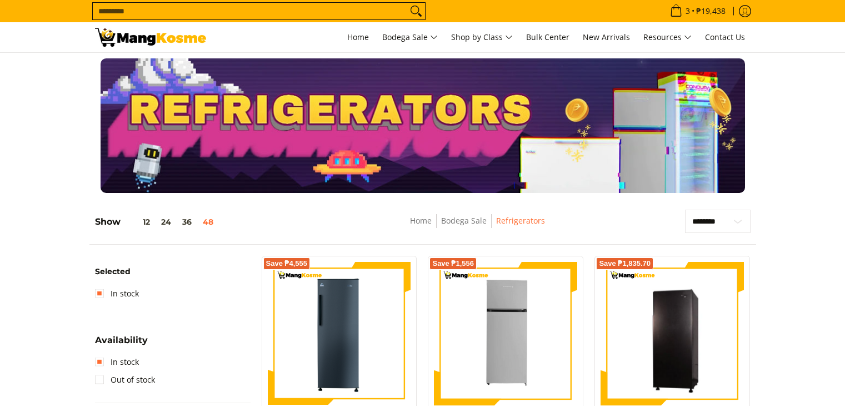
click at [396, 262] on img at bounding box center [339, 333] width 143 height 143
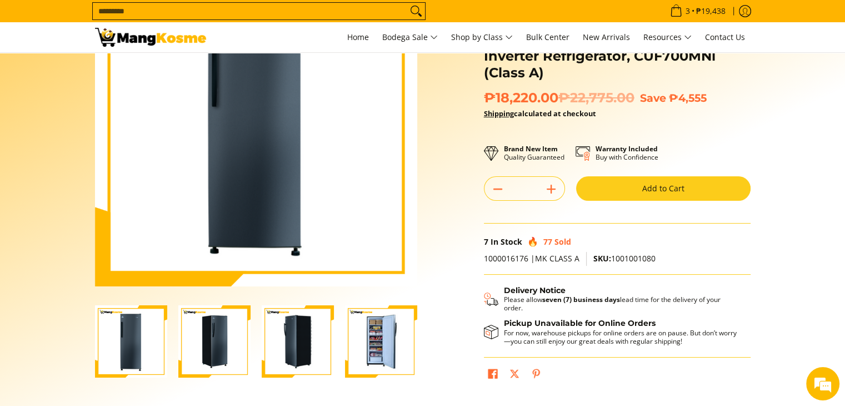
click at [316, 327] on img "Condura 7.0 Cu. Ft. Upright Freezer Inverter Refrigerator, CUF700MNi (Class A)-3" at bounding box center [298, 341] width 72 height 72
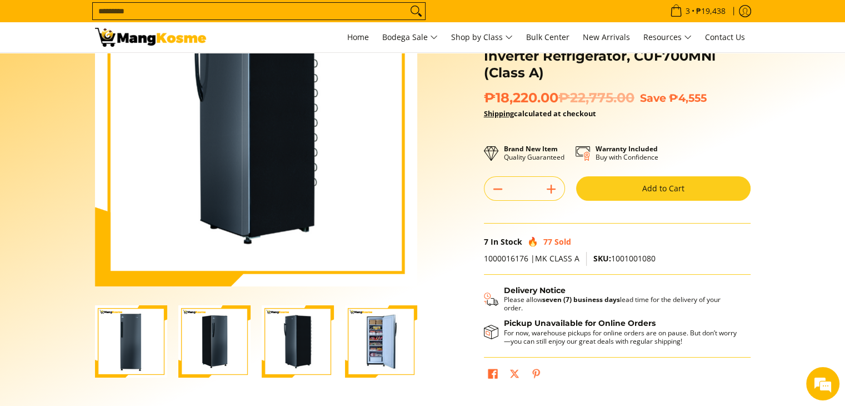
click at [355, 328] on img "Condura 7.0 Cu. Ft. Upright Freezer Inverter Refrigerator, CUF700MNi (Class A)-4" at bounding box center [381, 341] width 72 height 72
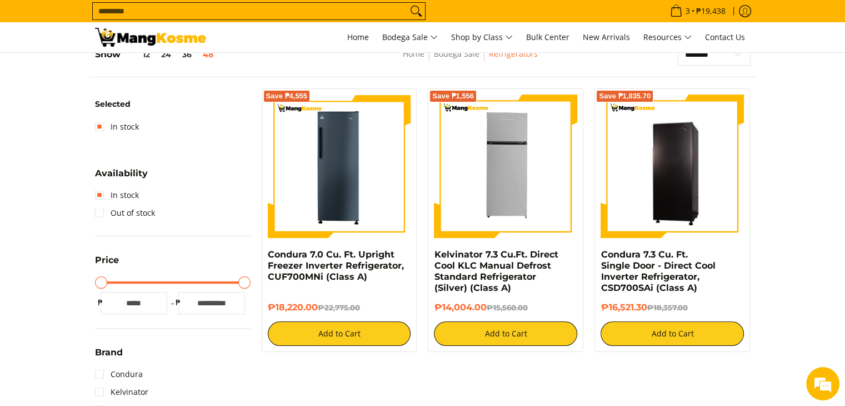
scroll to position [211, 0]
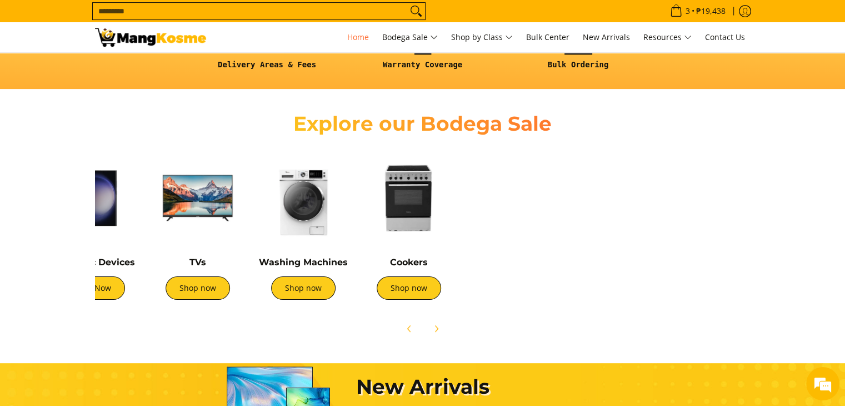
scroll to position [0, 370]
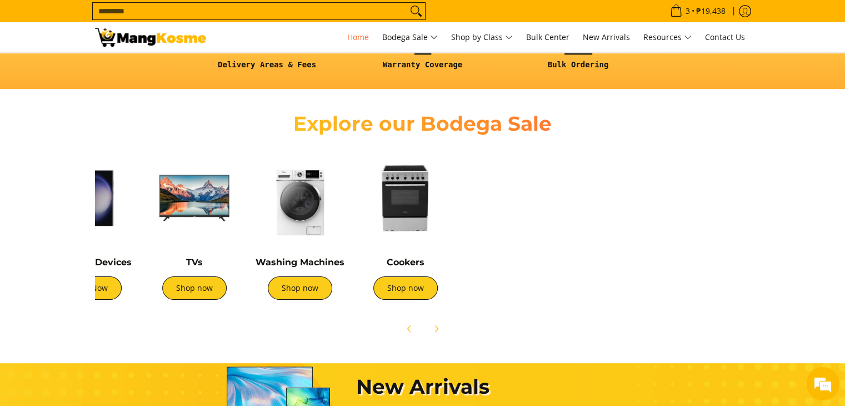
drag, startPoint x: 680, startPoint y: 221, endPoint x: 156, endPoint y: 218, distance: 524.1
click at [156, 218] on div "Air Conditioners Shop now Refrigerators Shop now Shop now" at bounding box center [238, 227] width 1038 height 165
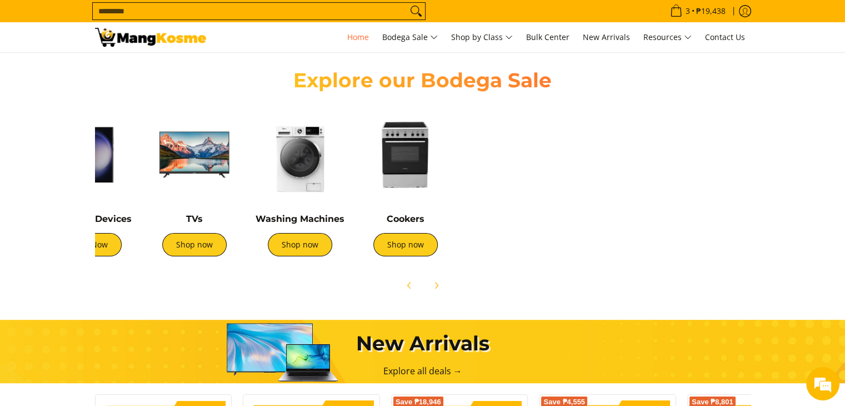
scroll to position [389, 0]
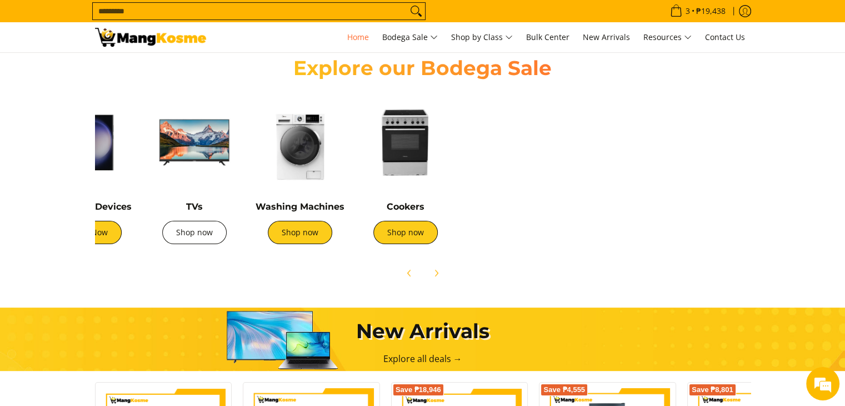
click at [195, 227] on link "Shop now" at bounding box center [194, 232] width 64 height 23
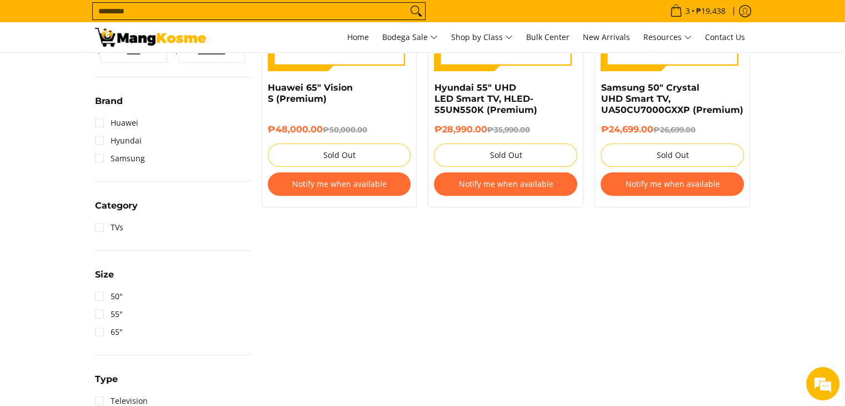
scroll to position [111, 0]
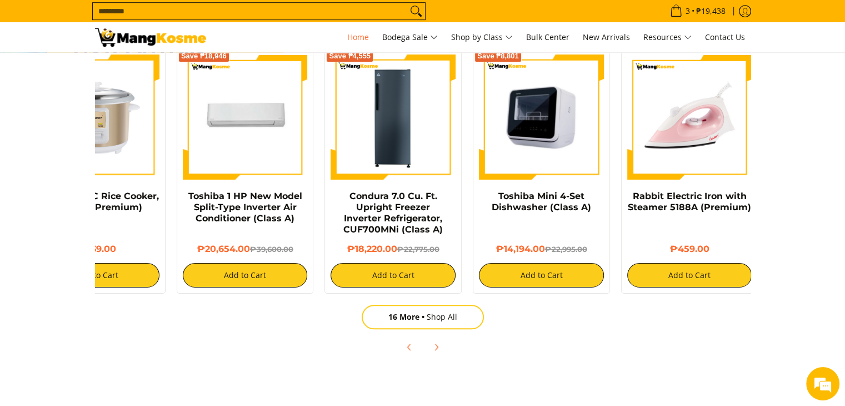
scroll to position [0, 222]
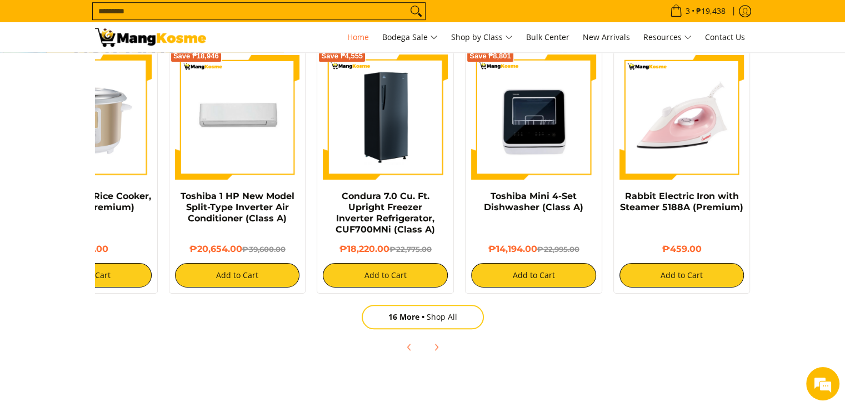
drag, startPoint x: 737, startPoint y: 148, endPoint x: 432, endPoint y: 147, distance: 305.7
click at [435, 147] on div "Rabbit 1.8 L Rice Cooker, Yellow (Premium) ₱799.00 Add to Cart Rabbit 1.5 L C R…" at bounding box center [311, 168] width 889 height 251
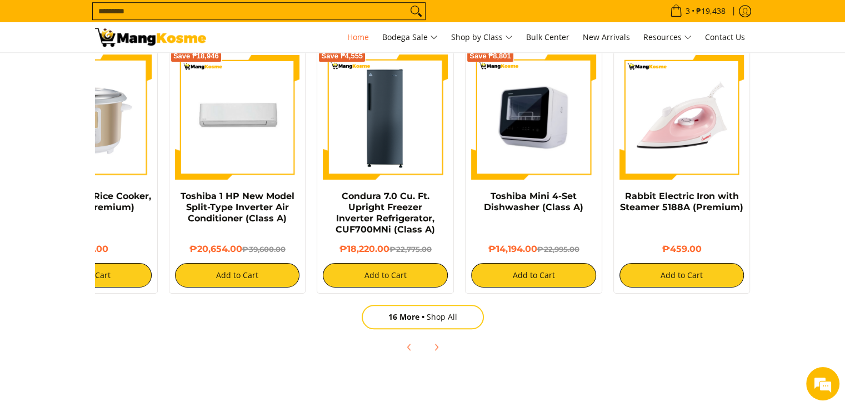
drag, startPoint x: 686, startPoint y: 173, endPoint x: 529, endPoint y: 164, distance: 157.5
click at [534, 164] on div "Rabbit 1.8 L Rice Cooker, Yellow (Premium) ₱799.00 Add to Cart Rabbit 1.5 L C R…" at bounding box center [311, 168] width 889 height 251
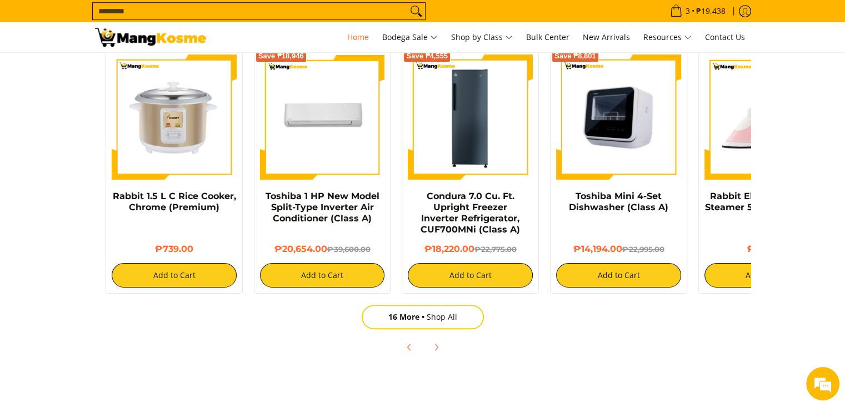
scroll to position [0, 0]
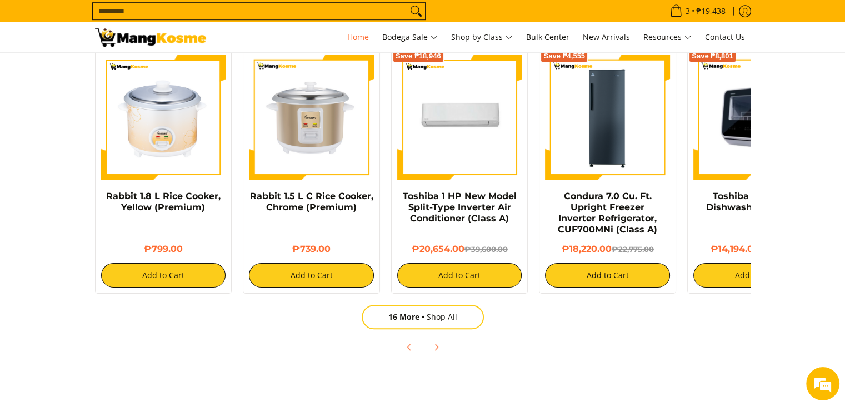
drag, startPoint x: 385, startPoint y: 166, endPoint x: 726, endPoint y: 163, distance: 340.7
click at [724, 163] on div "Rabbit 1.8 L Rice Cooker, Yellow (Premium) ₱799.00 Add to Cart Rabbit 1.5 L C R…" at bounding box center [533, 168] width 889 height 251
drag, startPoint x: 385, startPoint y: 167, endPoint x: 531, endPoint y: 187, distance: 147.6
click at [525, 182] on div "Rabbit 1.8 L Rice Cooker, Yellow (Premium) ₱799.00 Add to Cart Rabbit 1.5 L C R…" at bounding box center [533, 168] width 889 height 251
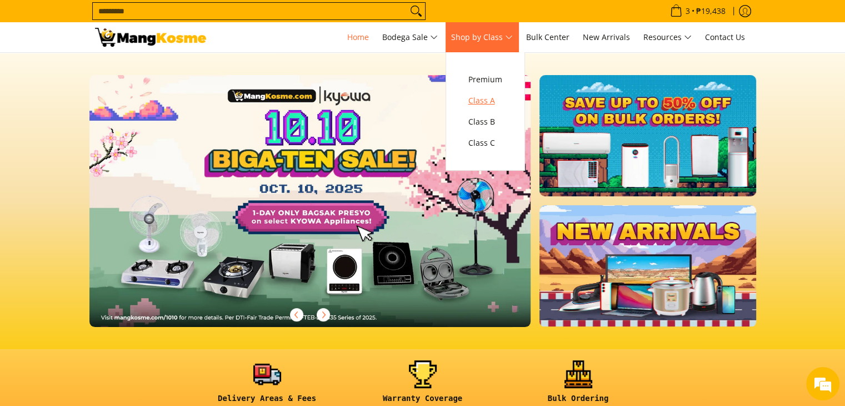
click at [478, 94] on span "Class A" at bounding box center [485, 101] width 34 height 14
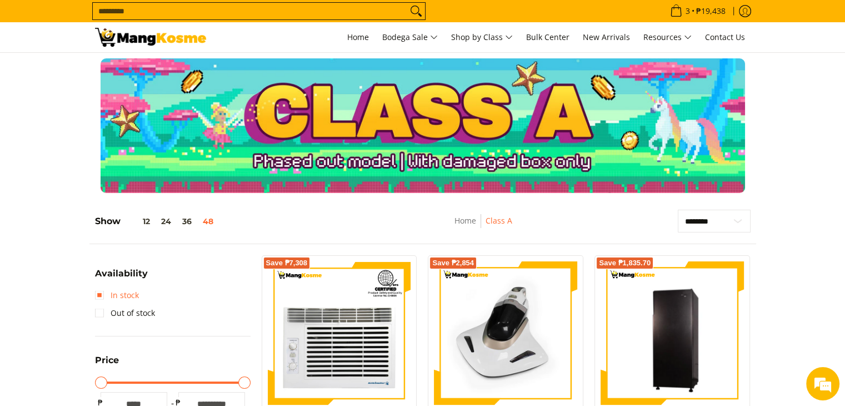
click at [107, 298] on link "In stock" at bounding box center [117, 295] width 44 height 18
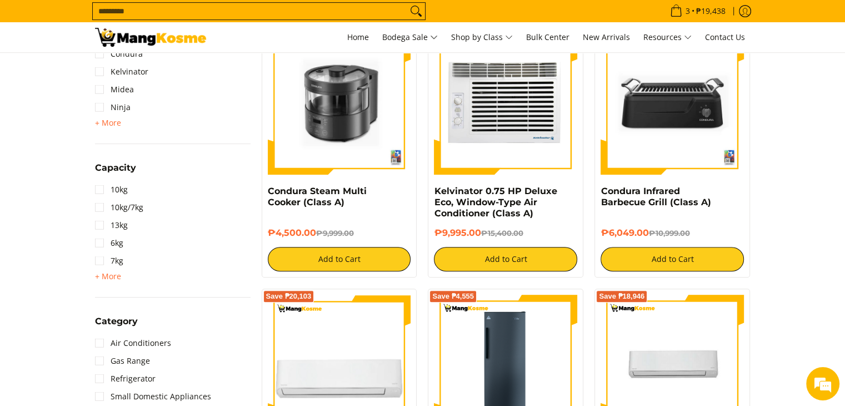
scroll to position [500, 0]
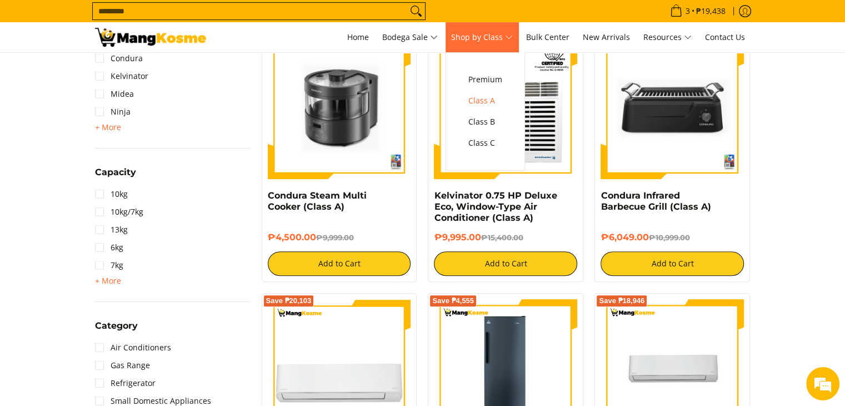
click at [491, 39] on span "Shop by Class" at bounding box center [482, 38] width 62 height 14
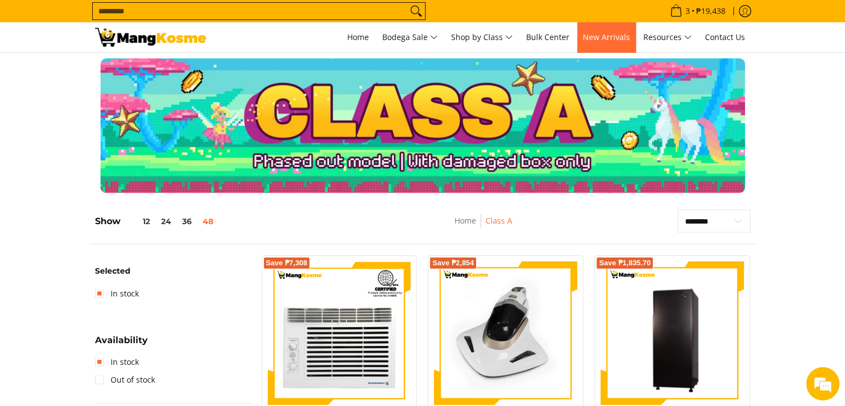
click at [596, 36] on span "New Arrivals" at bounding box center [606, 37] width 47 height 11
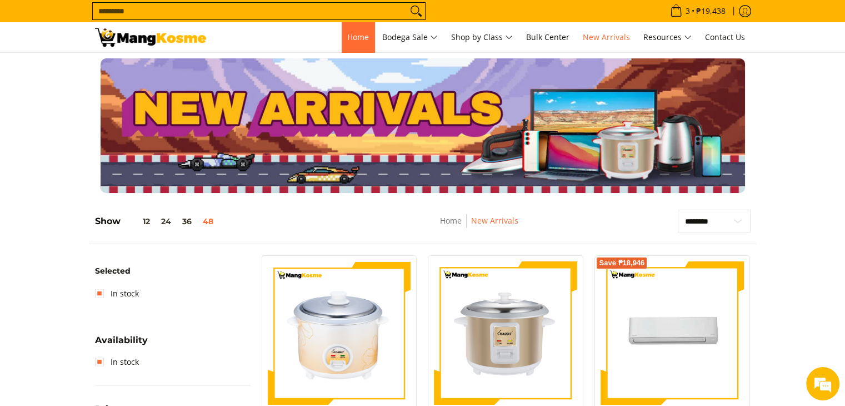
click at [364, 36] on span "Home" at bounding box center [358, 37] width 22 height 11
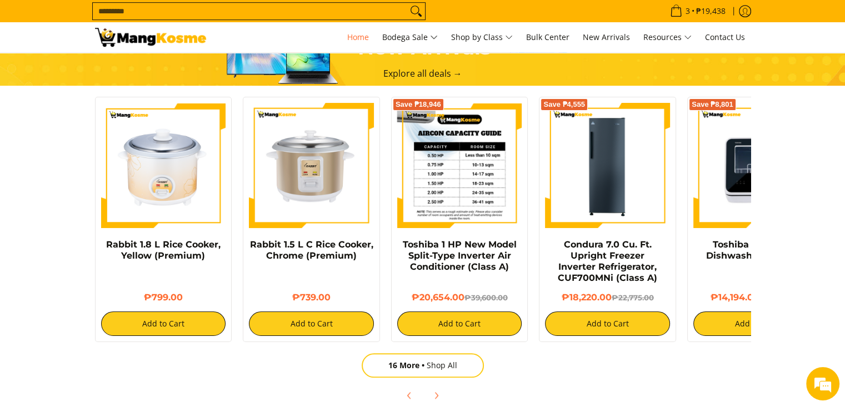
scroll to position [667, 0]
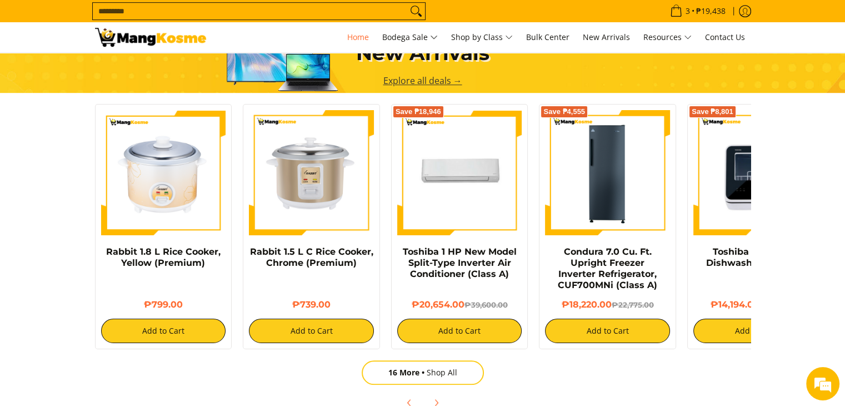
click at [430, 78] on link "Explore all deals →" at bounding box center [422, 80] width 79 height 12
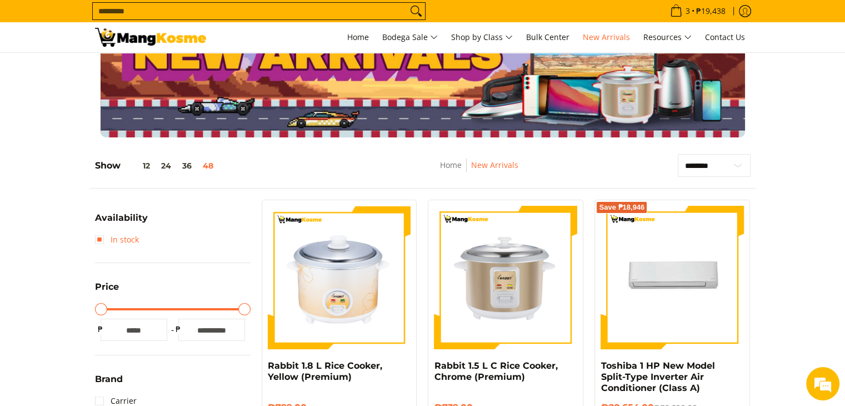
click at [118, 238] on link "In stock" at bounding box center [117, 240] width 44 height 18
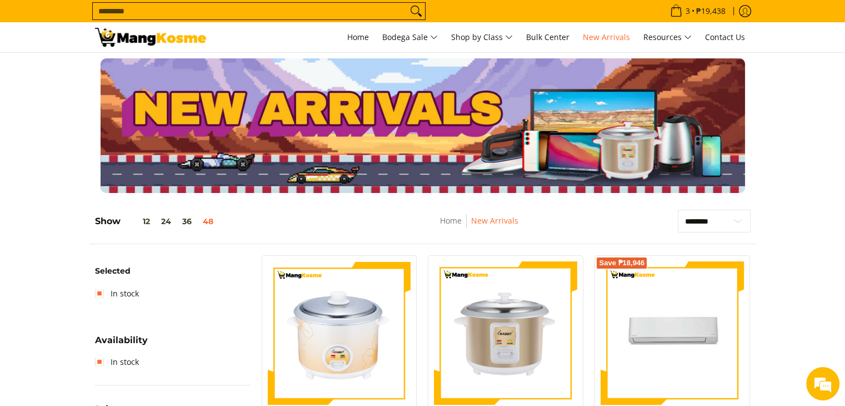
click at [163, 29] on img at bounding box center [150, 37] width 111 height 19
